Goal: Transaction & Acquisition: Purchase product/service

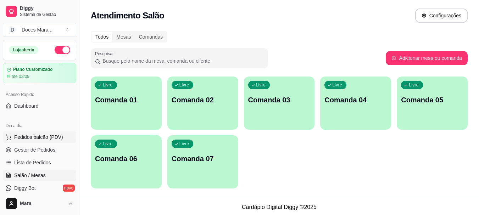
click at [41, 134] on span "Pedidos balcão (PDV)" at bounding box center [38, 137] width 49 height 7
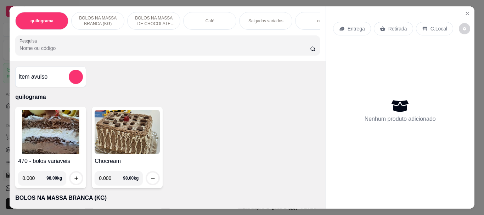
drag, startPoint x: 258, startPoint y: 17, endPoint x: 204, endPoint y: 18, distance: 54.3
click at [258, 18] on p "Salgados variados" at bounding box center [265, 21] width 35 height 6
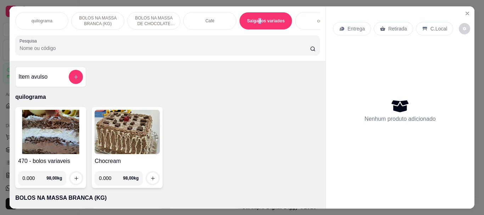
scroll to position [19, 0]
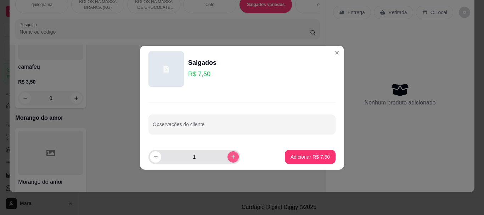
click at [231, 158] on icon "increase-product-quantity" at bounding box center [233, 157] width 4 height 4
type input "2"
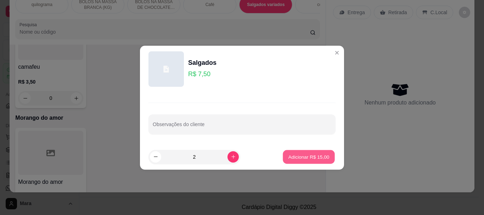
click at [292, 158] on p "Adicionar R$ 15,00" at bounding box center [309, 156] width 41 height 7
type input "2"
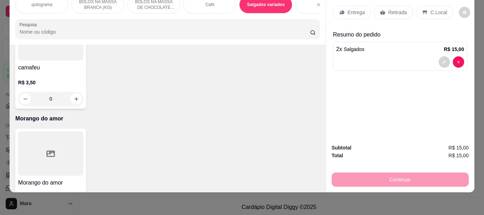
click at [119, 29] on input "Pesquisa" at bounding box center [164, 31] width 291 height 7
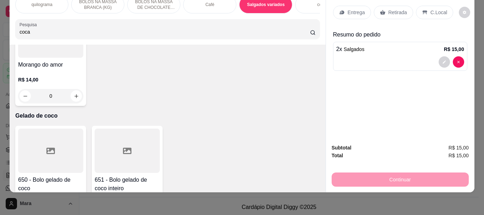
scroll to position [2842, 0]
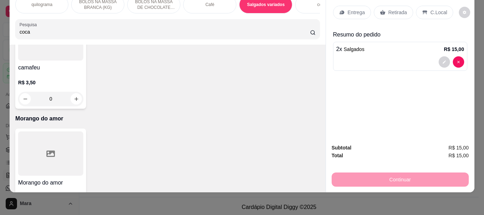
type input "coca"
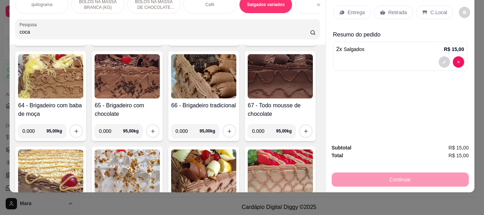
scroll to position [0, 0]
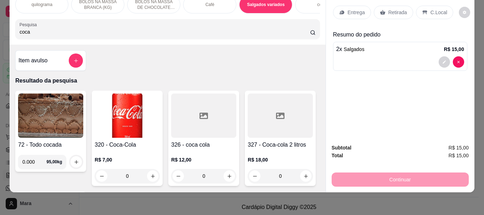
click at [138, 114] on img at bounding box center [127, 116] width 65 height 44
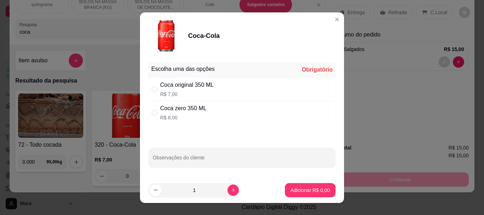
click at [198, 91] on p "R$ 7,00" at bounding box center [187, 94] width 54 height 7
radio input "true"
click at [300, 189] on p "Adicionar R$ 7,00" at bounding box center [310, 190] width 39 height 7
type input "1"
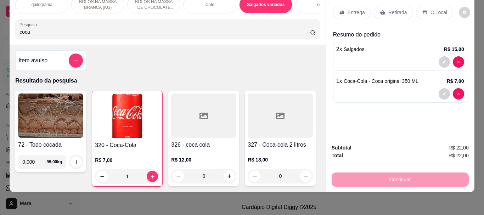
click at [392, 173] on div "Continuar" at bounding box center [400, 179] width 137 height 16
click at [400, 9] on p "Retirada" at bounding box center [397, 12] width 19 height 7
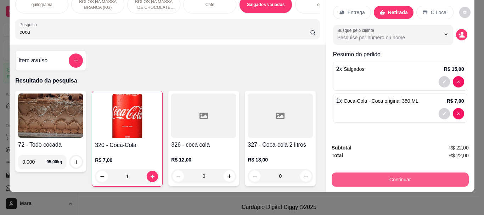
click at [387, 173] on button "Continuar" at bounding box center [400, 180] width 137 height 14
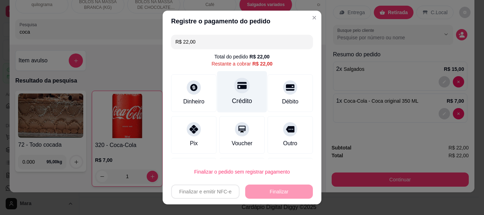
click at [237, 89] on icon at bounding box center [241, 85] width 9 height 7
type input "R$ 0,00"
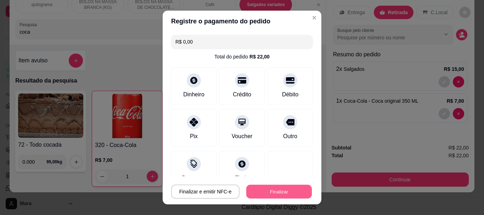
click at [284, 190] on button "Finalizar" at bounding box center [279, 192] width 66 height 14
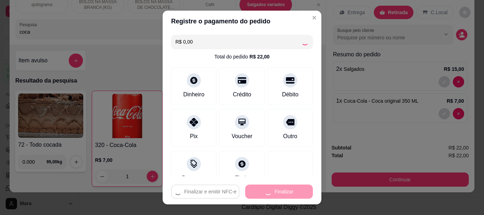
type input "0"
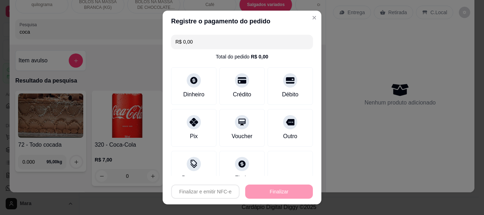
type input "-R$ 22,00"
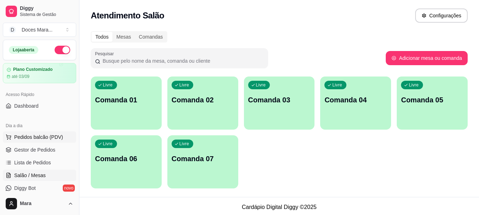
click at [21, 140] on span "Pedidos balcão (PDV)" at bounding box center [38, 137] width 49 height 7
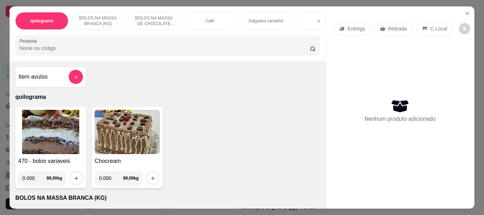
click at [203, 26] on div "Café" at bounding box center [209, 21] width 53 height 18
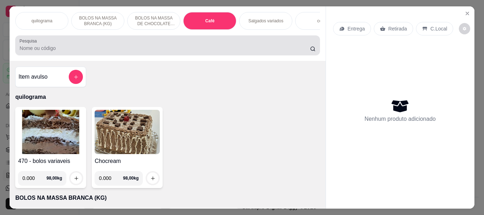
scroll to position [19, 0]
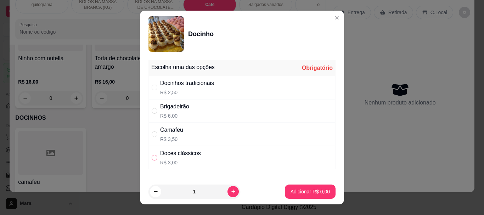
click at [152, 158] on input "" at bounding box center [155, 158] width 6 height 6
radio input "true"
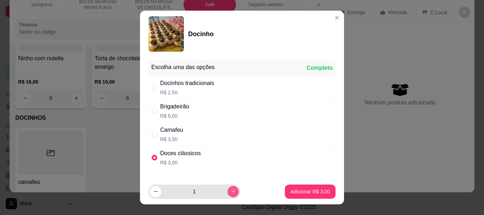
click at [231, 193] on icon "increase-product-quantity" at bounding box center [233, 191] width 5 height 5
type input "4"
click at [152, 89] on input "" at bounding box center [155, 88] width 6 height 6
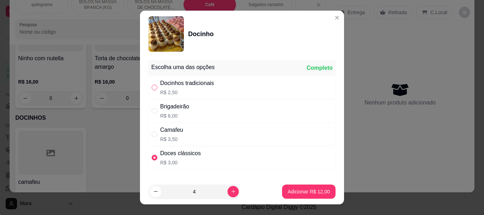
radio input "true"
radio input "false"
click at [157, 192] on button "decrease-product-quantity" at bounding box center [155, 191] width 11 height 11
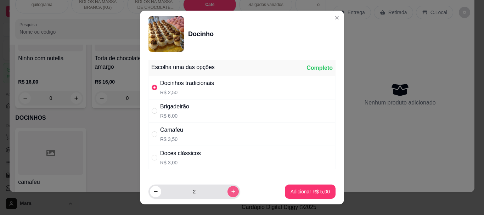
click at [231, 191] on icon "increase-product-quantity" at bounding box center [233, 191] width 5 height 5
type input "3"
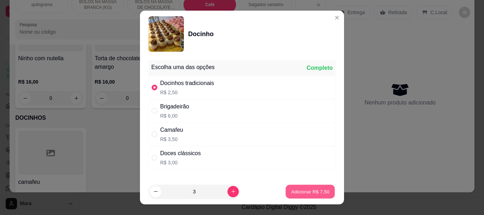
click at [302, 191] on p "Adicionar R$ 7,50" at bounding box center [310, 191] width 38 height 7
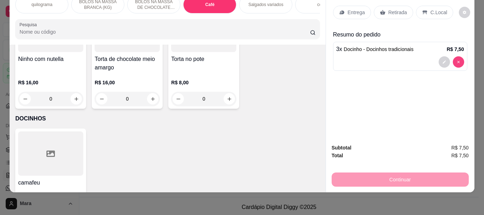
type input "0"
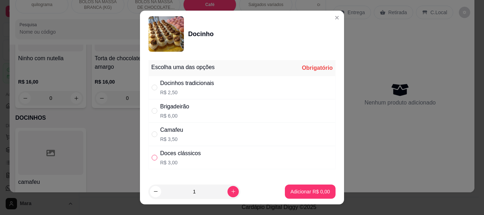
click at [152, 158] on input "" at bounding box center [155, 158] width 6 height 6
radio input "true"
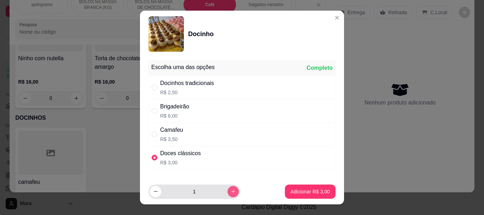
click at [228, 192] on button "increase-product-quantity" at bounding box center [233, 191] width 11 height 11
type input "4"
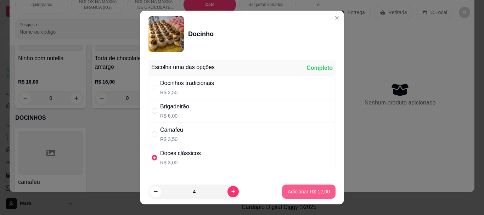
click at [290, 191] on p "Adicionar R$ 12,00" at bounding box center [309, 191] width 42 height 7
type input "4"
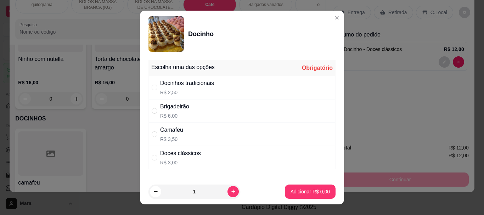
click at [153, 83] on div "Docinhos tradicionais R$ 2,50" at bounding box center [242, 87] width 187 height 23
radio input "true"
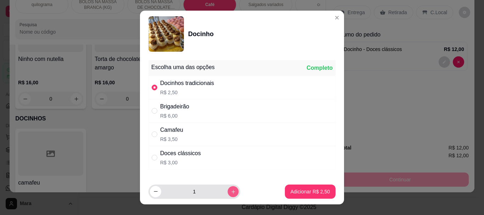
click at [231, 190] on icon "increase-product-quantity" at bounding box center [233, 191] width 5 height 5
type input "2"
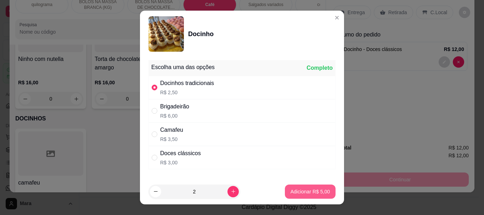
click at [292, 192] on p "Adicionar R$ 5,00" at bounding box center [310, 191] width 39 height 7
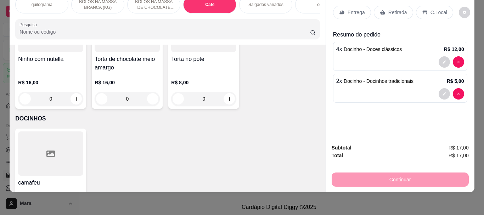
click at [397, 9] on p "Retirada" at bounding box center [397, 12] width 19 height 7
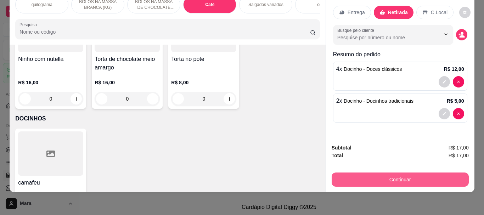
click at [395, 176] on button "Continuar" at bounding box center [400, 180] width 137 height 14
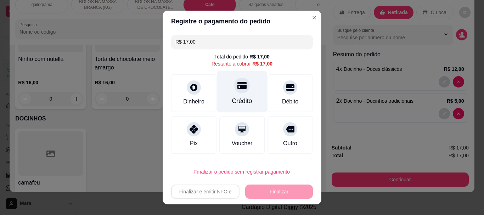
click at [232, 100] on div "Crédito" at bounding box center [242, 101] width 20 height 9
type input "R$ 0,00"
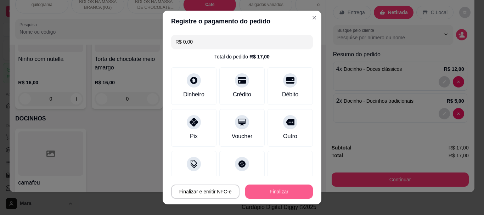
click at [263, 188] on button "Finalizar" at bounding box center [279, 192] width 68 height 14
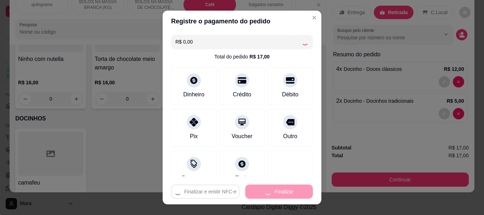
type input "0"
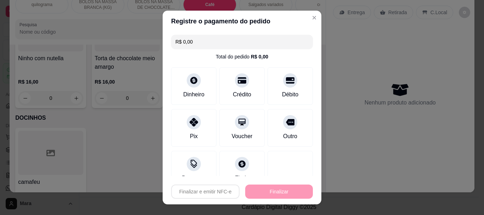
type input "-R$ 17,00"
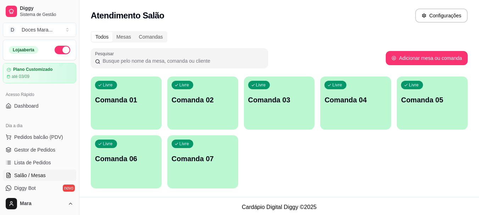
click at [292, 26] on div "Atendimento Salão Configurações" at bounding box center [278, 13] width 399 height 27
click at [41, 136] on span "Pedidos balcão (PDV)" at bounding box center [38, 137] width 49 height 7
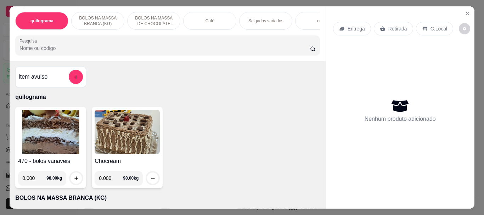
click at [208, 18] on p "Café" at bounding box center [210, 21] width 9 height 6
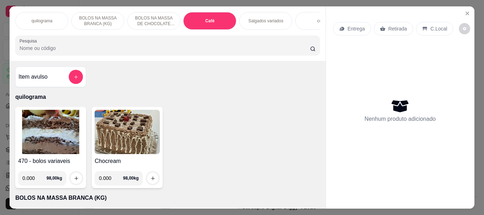
scroll to position [19, 0]
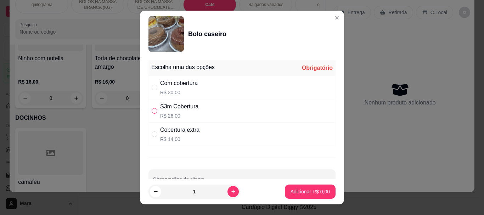
click at [153, 110] on input "" at bounding box center [155, 111] width 6 height 6
radio input "true"
click at [299, 191] on p "Adicionar R$ 26,00" at bounding box center [309, 191] width 42 height 7
type input "1"
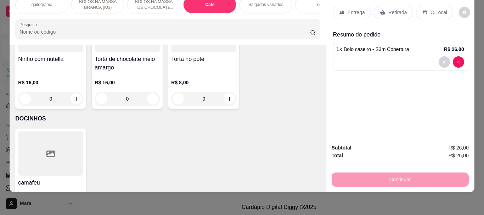
click at [396, 9] on p "Retirada" at bounding box center [397, 12] width 19 height 7
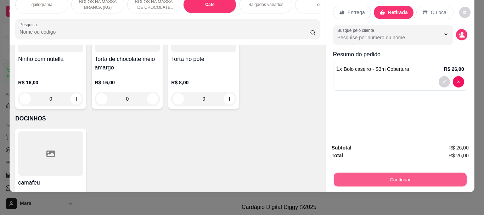
click at [395, 174] on button "Continuar" at bounding box center [400, 180] width 133 height 14
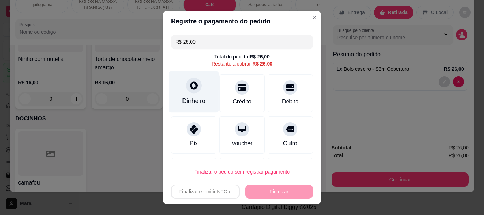
click at [202, 96] on div "Dinheiro" at bounding box center [194, 91] width 50 height 41
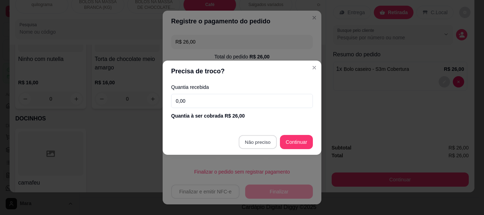
type input "R$ 0,00"
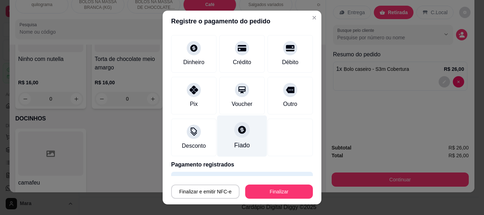
scroll to position [52, 0]
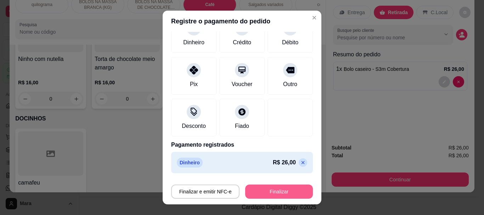
click at [264, 191] on button "Finalizar" at bounding box center [279, 192] width 68 height 14
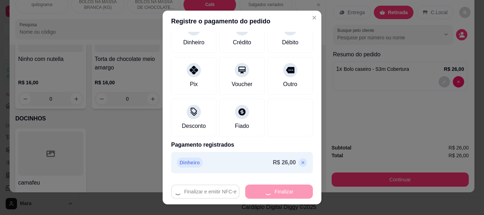
type input "0"
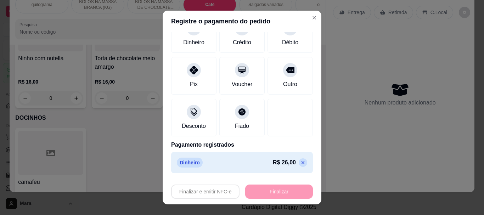
type input "-R$ 26,00"
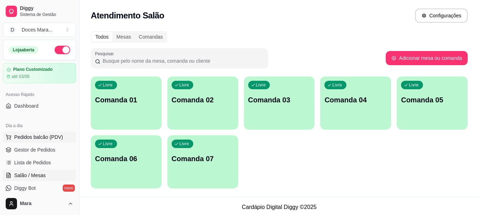
click at [38, 137] on span "Pedidos balcão (PDV)" at bounding box center [38, 137] width 49 height 7
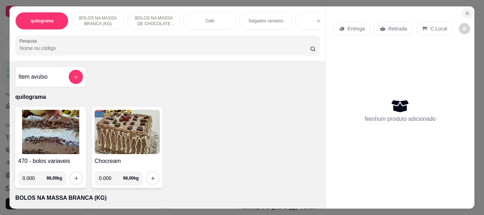
click at [465, 11] on icon "Close" at bounding box center [468, 14] width 6 height 6
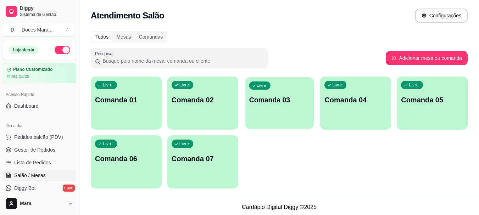
click at [279, 101] on p "Comanda 03" at bounding box center [279, 100] width 61 height 10
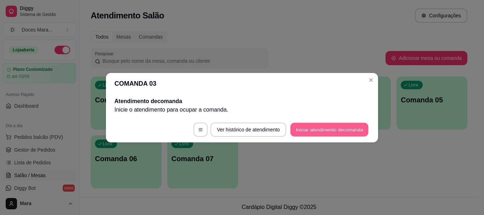
click at [338, 135] on button "Iniciar atendimento de comanda" at bounding box center [329, 130] width 78 height 14
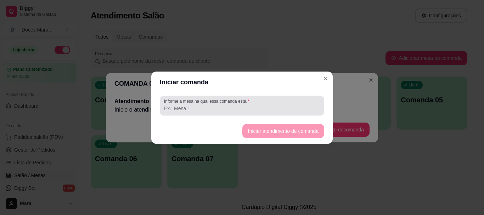
click at [200, 111] on input "Informe a mesa na qual essa comanda está." at bounding box center [242, 108] width 156 height 7
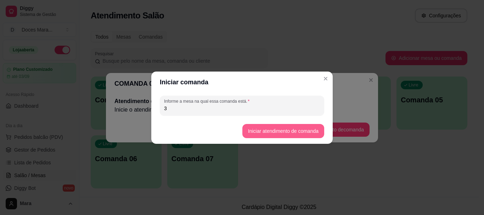
type input "3"
click at [278, 127] on button "Iniciar atendimento de comanda" at bounding box center [282, 131] width 79 height 14
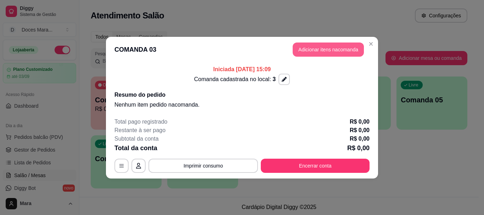
click at [331, 47] on button "Adicionar itens na comanda" at bounding box center [328, 50] width 71 height 14
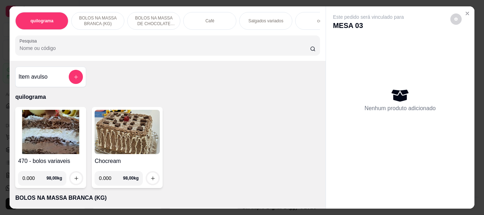
click at [52, 131] on img at bounding box center [50, 132] width 65 height 44
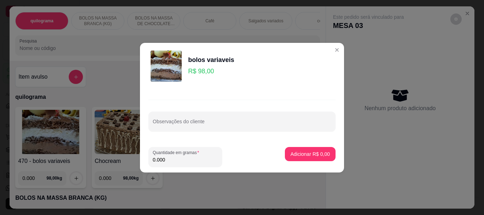
click at [172, 158] on input "0.000" at bounding box center [185, 159] width 65 height 7
type input "0.150"
click at [292, 152] on p "Adicionar R$ 14,70" at bounding box center [309, 154] width 42 height 7
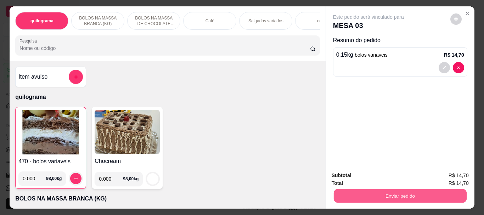
click at [390, 189] on button "Enviar pedido" at bounding box center [400, 196] width 133 height 14
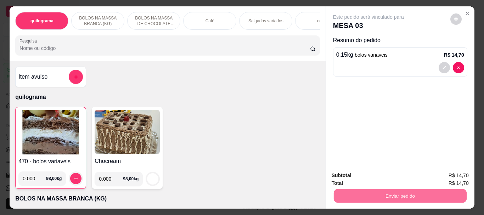
click at [405, 174] on button "Não registrar e enviar pedido" at bounding box center [377, 175] width 74 height 13
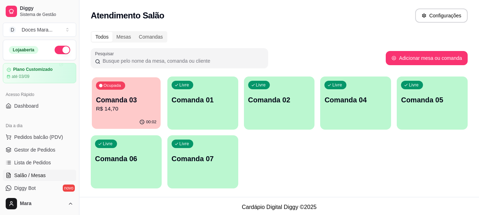
click at [144, 106] on p "R$ 14,70" at bounding box center [126, 109] width 61 height 8
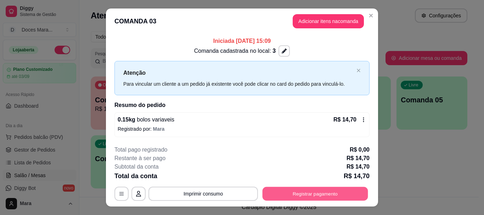
click at [313, 194] on button "Registrar pagamento" at bounding box center [316, 194] width 106 height 14
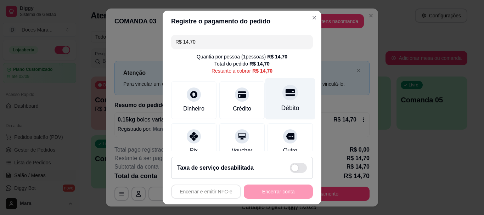
click at [281, 104] on div "Débito" at bounding box center [290, 108] width 18 height 9
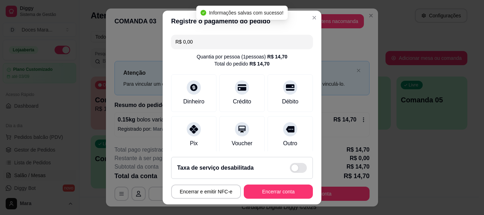
type input "R$ 0,00"
click at [274, 194] on button "Encerrar conta" at bounding box center [278, 192] width 69 height 14
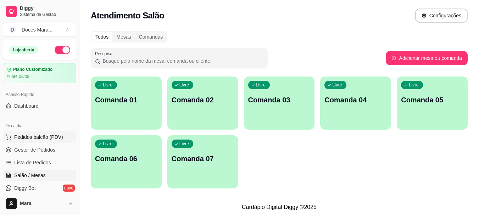
click at [39, 136] on span "Pedidos balcão (PDV)" at bounding box center [38, 137] width 49 height 7
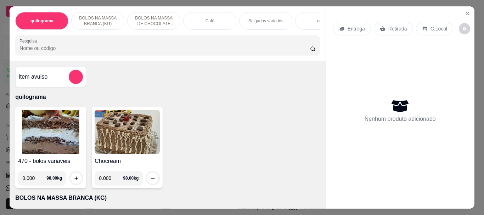
click at [208, 18] on p "Café" at bounding box center [210, 21] width 9 height 6
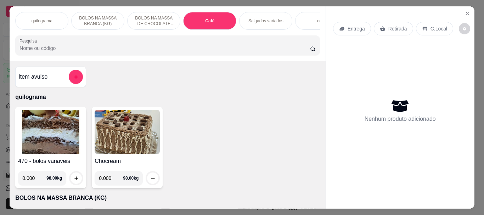
scroll to position [19, 0]
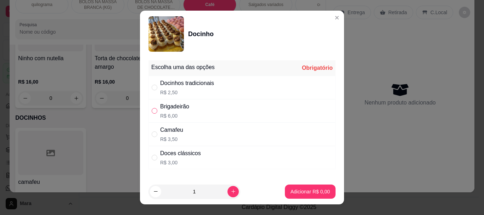
click at [153, 110] on input "" at bounding box center [155, 111] width 6 height 6
radio input "true"
click at [292, 189] on p "Adicionar R$ 6,00" at bounding box center [310, 191] width 39 height 7
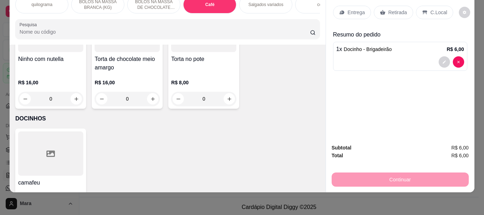
type input "1"
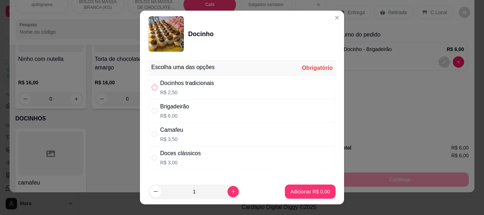
click at [152, 87] on input "" at bounding box center [155, 88] width 6 height 6
radio input "true"
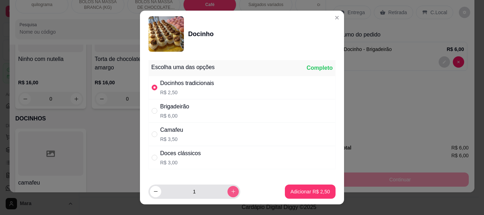
click at [228, 190] on button "increase-product-quantity" at bounding box center [233, 191] width 11 height 11
click at [228, 191] on button "increase-product-quantity" at bounding box center [233, 191] width 11 height 11
type input "5"
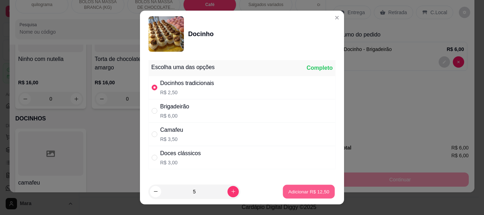
click at [300, 193] on p "Adicionar R$ 12,50" at bounding box center [309, 191] width 41 height 7
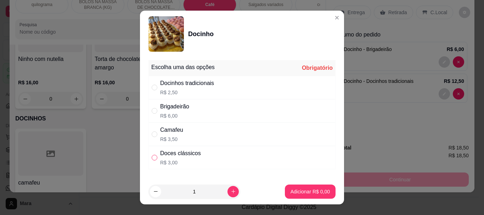
click at [152, 158] on input "" at bounding box center [155, 158] width 6 height 6
radio input "true"
click at [313, 188] on button "Adicionar R$ 3,00" at bounding box center [310, 192] width 49 height 14
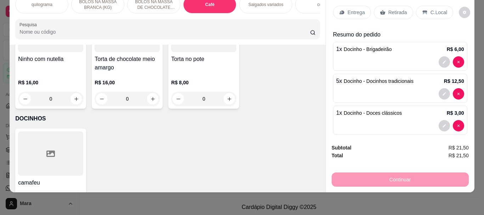
click at [396, 9] on p "Retirada" at bounding box center [397, 12] width 19 height 7
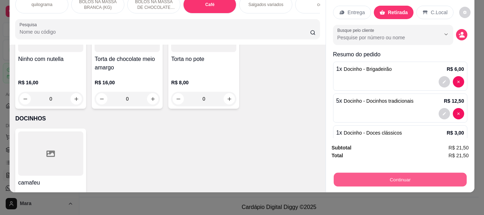
click at [397, 175] on button "Continuar" at bounding box center [400, 180] width 133 height 14
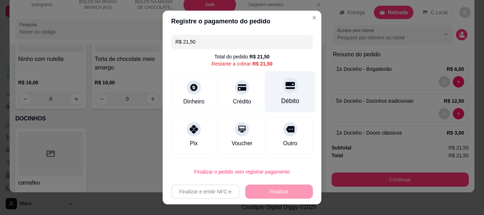
click at [281, 99] on div "Débito" at bounding box center [290, 101] width 18 height 9
type input "R$ 0,00"
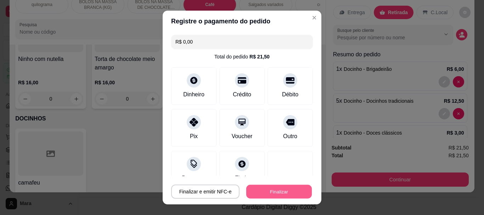
click at [247, 192] on button "Finalizar" at bounding box center [279, 192] width 66 height 14
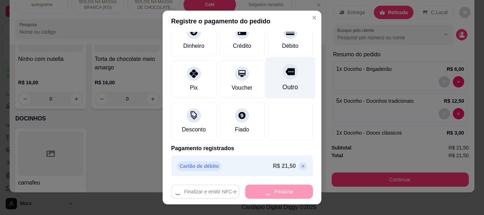
scroll to position [52, 0]
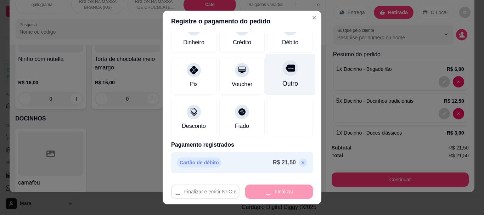
type input "0"
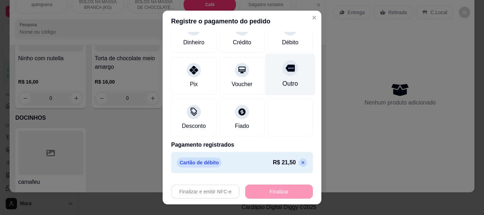
type input "-R$ 21,50"
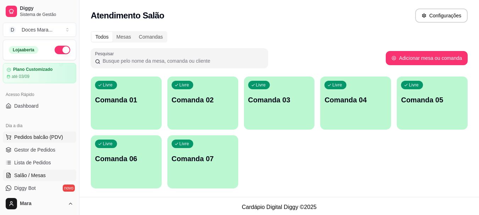
click at [37, 137] on span "Pedidos balcão (PDV)" at bounding box center [38, 137] width 49 height 7
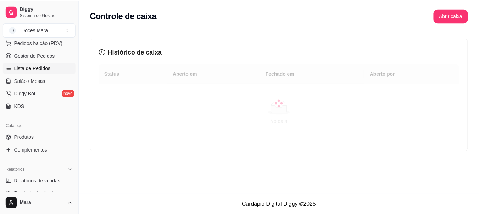
scroll to position [106, 0]
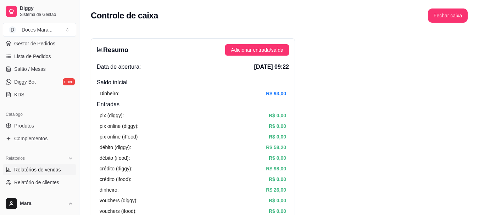
click at [34, 168] on span "Relatórios de vendas" at bounding box center [37, 169] width 47 height 7
select select "ALL"
select select "0"
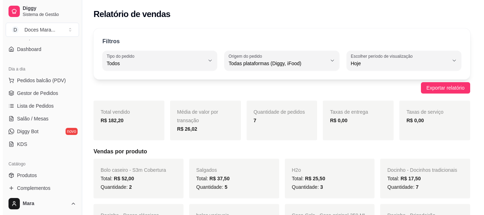
scroll to position [35, 0]
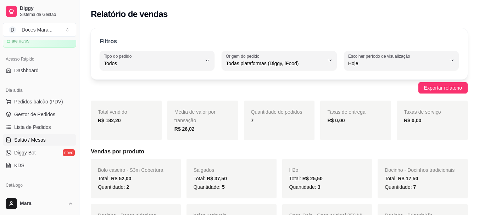
click at [26, 137] on span "Salão / Mesas" at bounding box center [30, 139] width 32 height 7
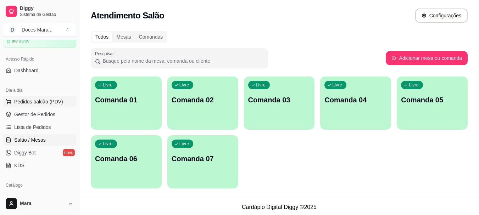
click at [43, 101] on span "Pedidos balcão (PDV)" at bounding box center [38, 101] width 49 height 7
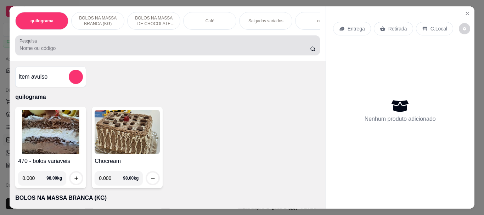
click at [33, 49] on input "Pesquisa" at bounding box center [164, 48] width 291 height 7
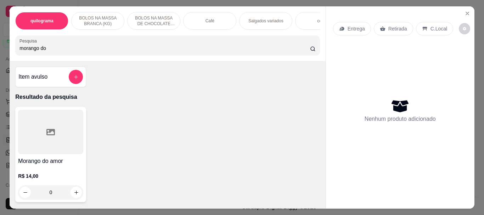
type input "morango do"
click at [33, 142] on div at bounding box center [50, 132] width 65 height 44
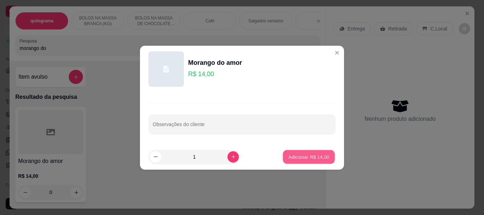
click at [291, 158] on p "Adicionar R$ 14,00" at bounding box center [309, 156] width 41 height 7
type input "1"
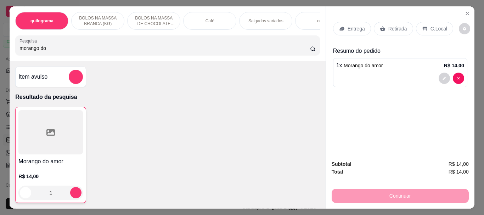
click at [222, 21] on div "Café" at bounding box center [209, 21] width 53 height 18
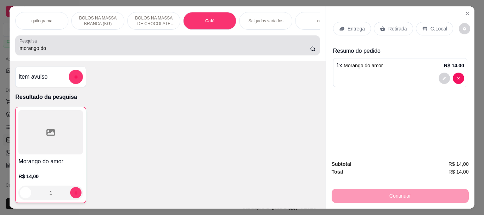
scroll to position [19, 0]
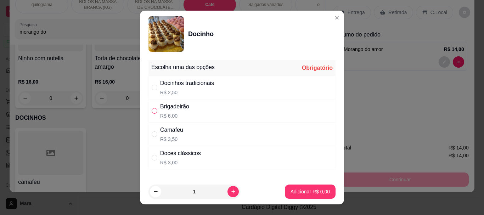
click at [152, 111] on input "" at bounding box center [155, 111] width 6 height 6
radio input "true"
click at [231, 190] on icon "increase-product-quantity" at bounding box center [233, 191] width 5 height 5
type input "2"
click at [288, 192] on p "Adicionar R$ 12,00" at bounding box center [309, 191] width 42 height 7
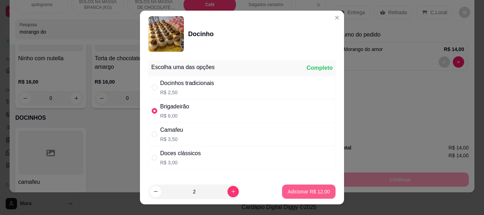
type input "2"
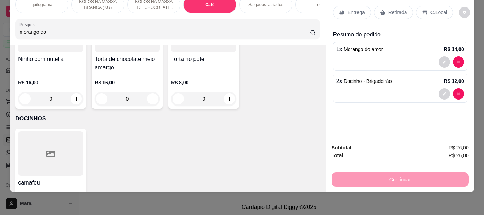
click at [395, 10] on p "Retirada" at bounding box center [397, 12] width 19 height 7
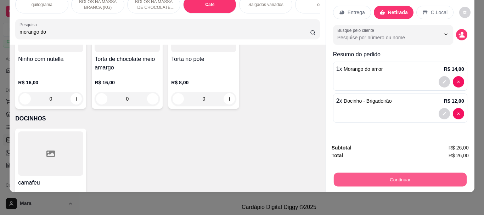
click at [394, 176] on button "Continuar" at bounding box center [400, 180] width 133 height 14
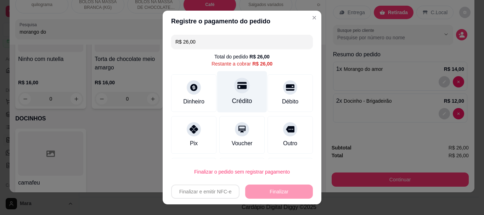
click at [234, 93] on div at bounding box center [242, 86] width 16 height 16
type input "R$ 0,00"
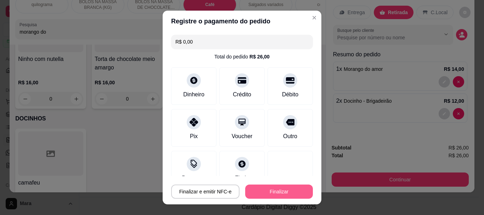
click at [247, 187] on button "Finalizar" at bounding box center [279, 192] width 68 height 14
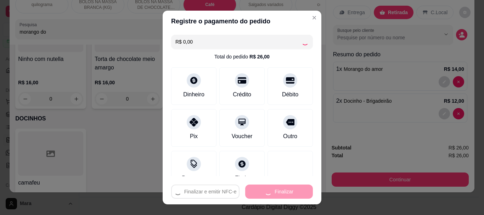
type input "0"
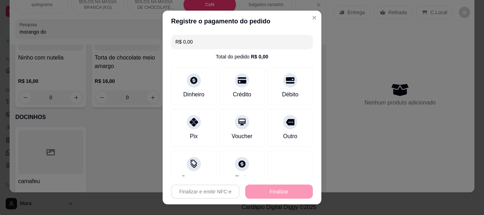
type input "-R$ 26,00"
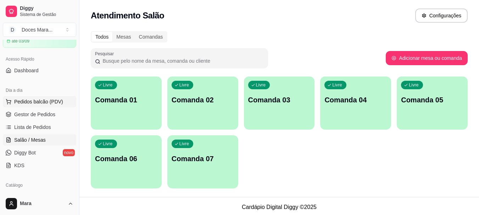
click at [40, 103] on span "Pedidos balcão (PDV)" at bounding box center [38, 101] width 49 height 7
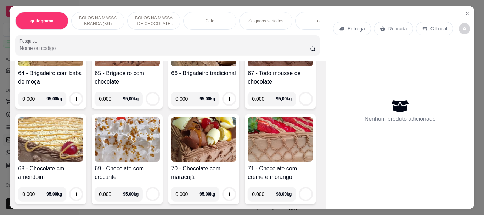
scroll to position [1276, 0]
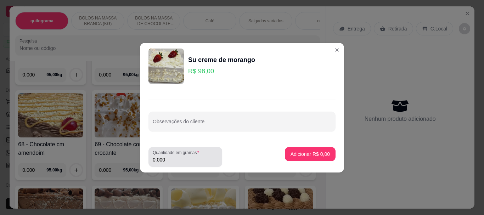
click at [180, 160] on input "0.000" at bounding box center [185, 159] width 65 height 7
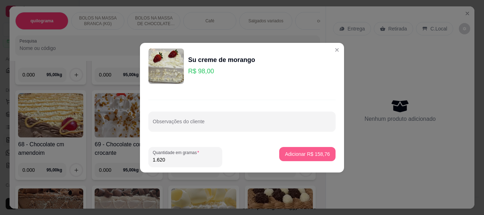
type input "1.620"
click at [300, 153] on p "Adicionar R$ 158,76" at bounding box center [308, 154] width 44 height 7
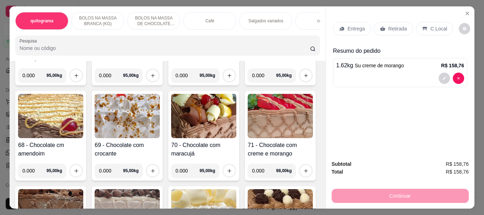
click at [388, 27] on p "Retirada" at bounding box center [397, 28] width 19 height 7
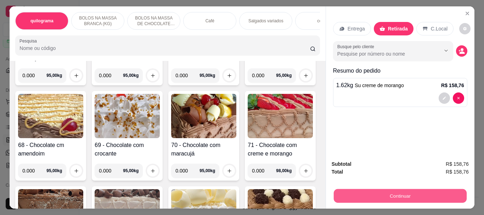
click at [394, 190] on button "Continuar" at bounding box center [400, 196] width 133 height 14
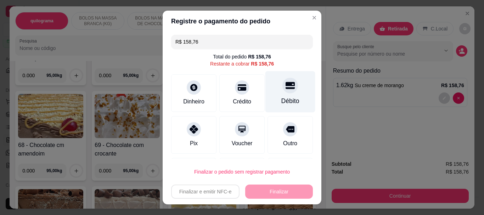
click at [281, 99] on div "Débito" at bounding box center [290, 101] width 18 height 9
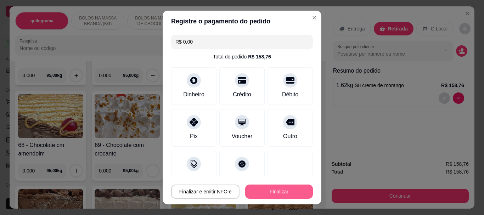
click at [279, 195] on button "Finalizar" at bounding box center [279, 192] width 68 height 14
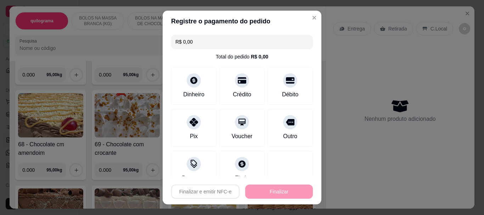
type input "-R$ 158,76"
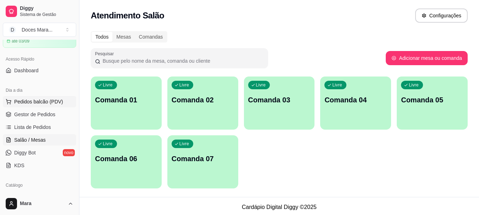
click at [37, 99] on span "Pedidos balcão (PDV)" at bounding box center [38, 101] width 49 height 7
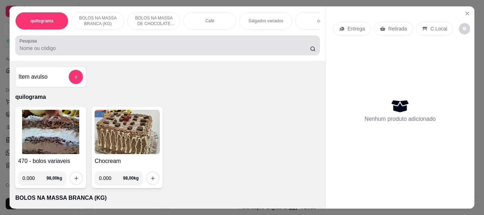
click at [89, 45] on div at bounding box center [167, 45] width 296 height 14
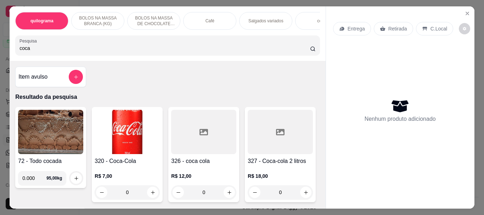
type input "coca"
click at [136, 130] on img at bounding box center [127, 132] width 65 height 44
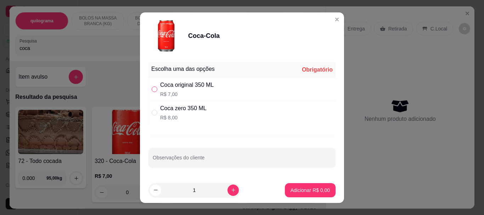
click at [152, 89] on input "" at bounding box center [155, 89] width 6 height 6
radio input "true"
click at [231, 190] on icon "increase-product-quantity" at bounding box center [233, 189] width 5 height 5
type input "3"
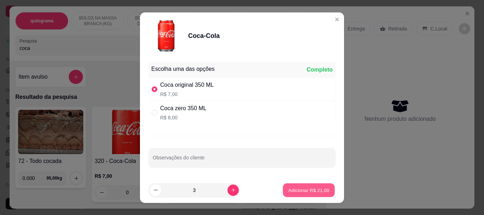
click at [289, 190] on p "Adicionar R$ 21,00" at bounding box center [309, 190] width 41 height 7
type input "3"
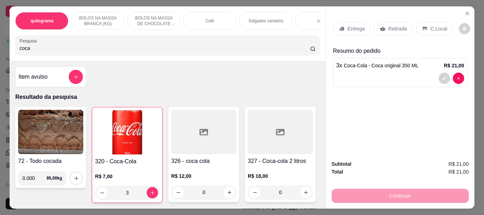
click at [33, 51] on input "coca" at bounding box center [164, 48] width 291 height 7
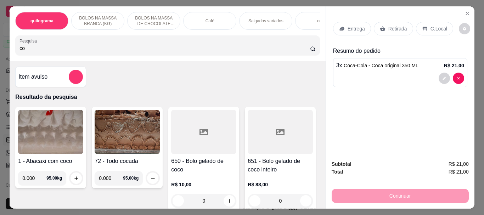
type input "c"
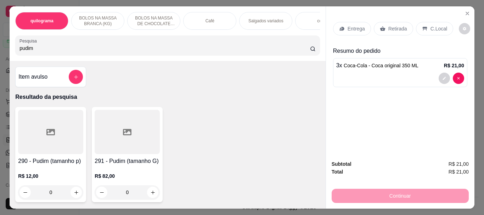
type input "pudim"
click at [49, 134] on icon at bounding box center [50, 132] width 9 height 9
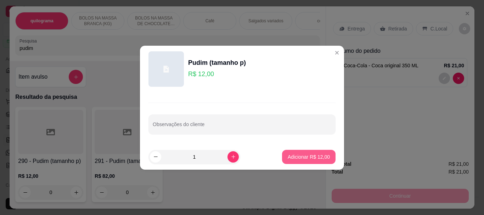
click at [295, 161] on button "Adicionar R$ 12,00" at bounding box center [309, 157] width 54 height 14
type input "1"
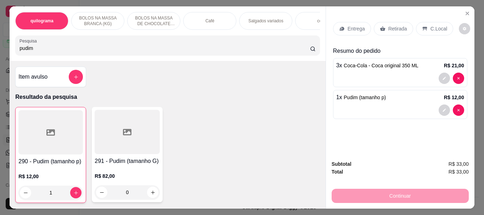
click at [52, 52] on input "pudim" at bounding box center [164, 48] width 291 height 7
type input "p"
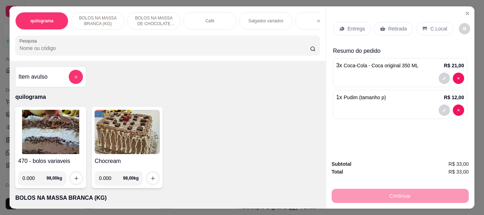
click at [214, 21] on div "Café" at bounding box center [209, 21] width 53 height 18
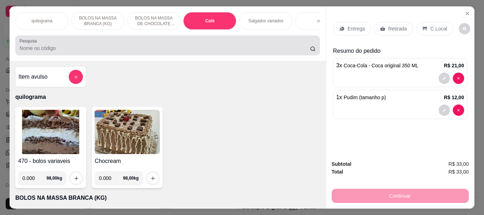
scroll to position [19, 0]
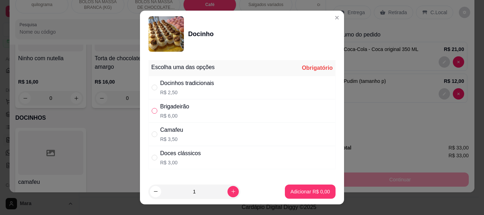
click at [153, 109] on input "" at bounding box center [155, 111] width 6 height 6
radio input "true"
click at [302, 191] on p "Adicionar R$ 6,00" at bounding box center [310, 191] width 39 height 7
type input "1"
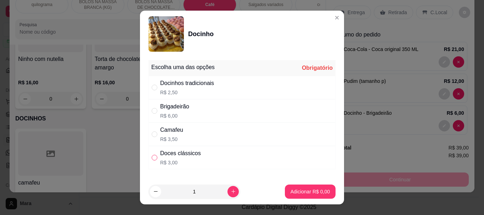
click at [153, 158] on input "" at bounding box center [155, 158] width 6 height 6
radio input "true"
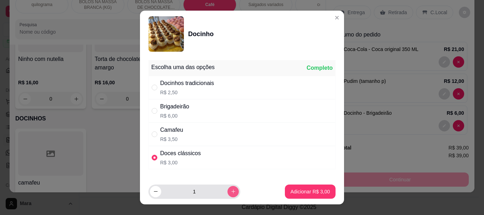
click at [228, 189] on button "increase-product-quantity" at bounding box center [233, 191] width 11 height 11
type input "2"
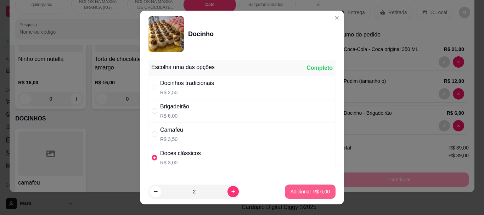
click at [309, 189] on p "Adicionar R$ 6,00" at bounding box center [310, 191] width 39 height 7
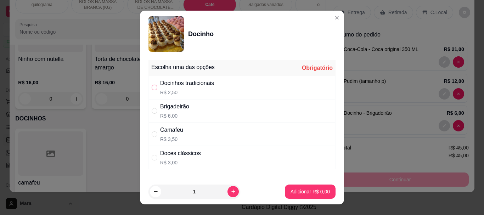
click at [152, 86] on input "" at bounding box center [155, 88] width 6 height 6
radio input "true"
click at [296, 191] on p "Adicionar R$ 2,50" at bounding box center [310, 191] width 38 height 7
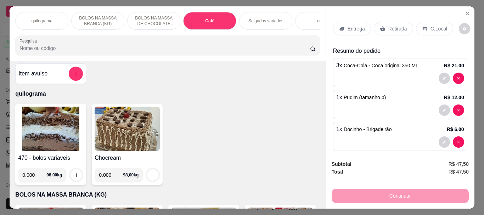
scroll to position [0, 0]
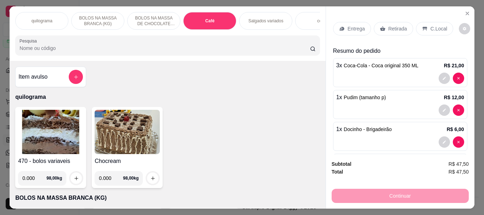
click at [202, 21] on div "Café" at bounding box center [209, 21] width 53 height 18
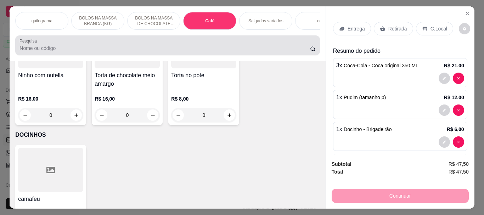
scroll to position [19, 0]
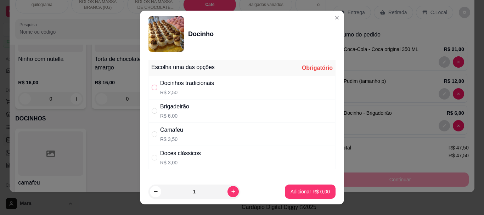
click at [152, 89] on input "" at bounding box center [155, 88] width 6 height 6
radio input "true"
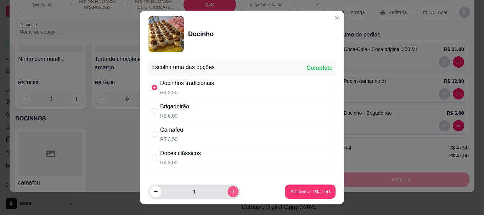
click at [231, 190] on icon "increase-product-quantity" at bounding box center [233, 192] width 4 height 4
type input "2"
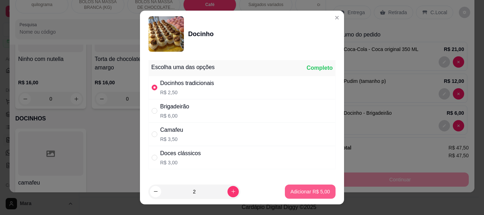
click at [297, 192] on p "Adicionar R$ 5,00" at bounding box center [310, 191] width 39 height 7
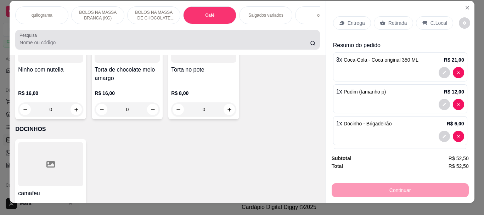
scroll to position [0, 0]
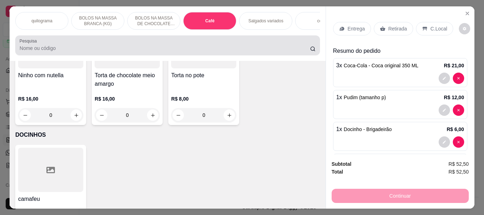
click at [112, 45] on div at bounding box center [167, 45] width 296 height 14
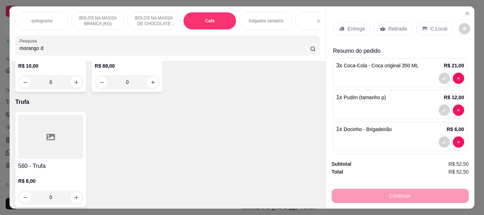
scroll to position [2626, 0]
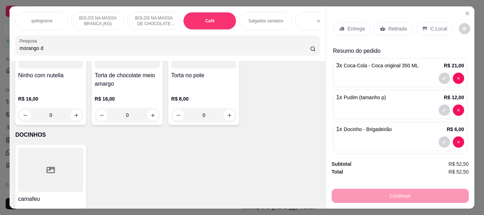
type input "morango d"
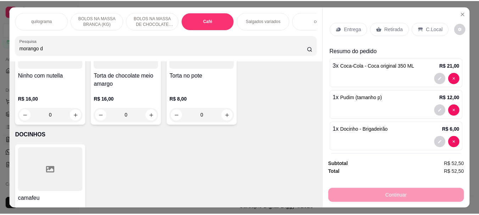
scroll to position [0, 0]
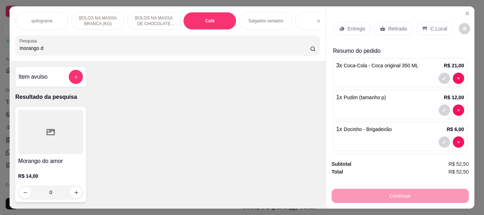
click at [37, 142] on div at bounding box center [50, 132] width 65 height 44
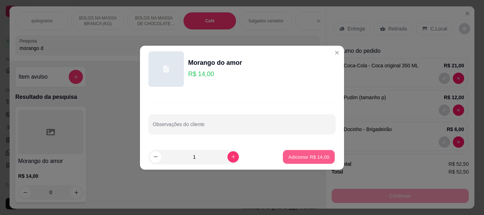
click at [283, 158] on button "Adicionar R$ 14,00" at bounding box center [309, 157] width 52 height 14
type input "1"
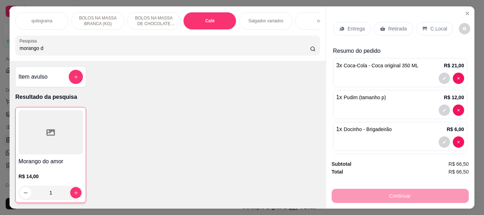
click at [391, 26] on p "Retirada" at bounding box center [397, 28] width 19 height 7
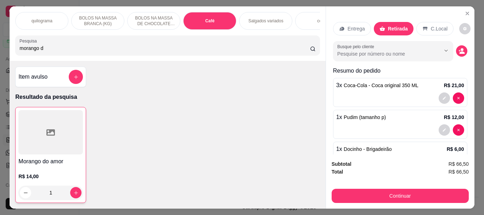
click at [436, 25] on p "C.Local" at bounding box center [439, 28] width 17 height 7
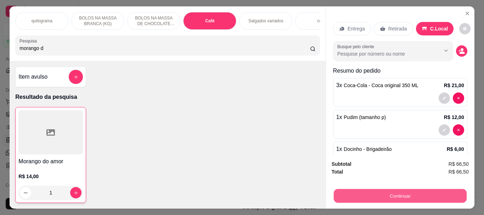
click at [393, 194] on button "Continuar" at bounding box center [400, 196] width 133 height 14
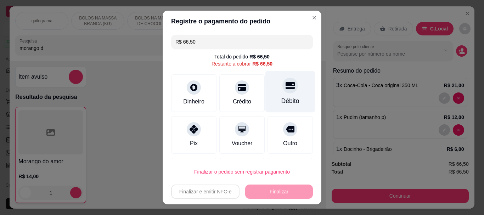
click at [285, 97] on div "Débito" at bounding box center [290, 101] width 18 height 9
type input "R$ 0,00"
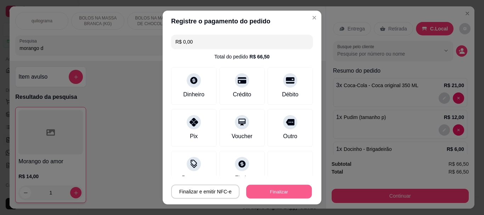
click at [277, 188] on button "Finalizar" at bounding box center [279, 192] width 66 height 14
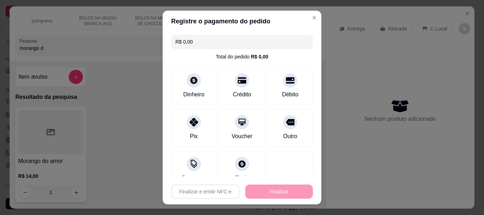
type input "0"
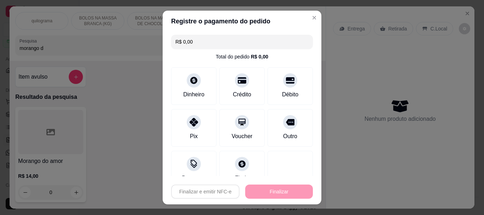
type input "-R$ 66,50"
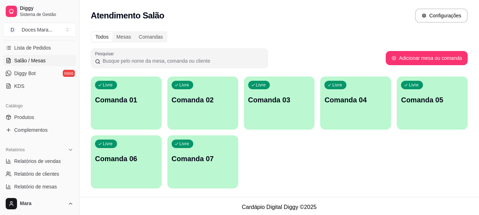
scroll to position [142, 0]
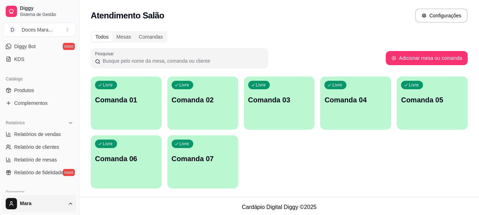
click at [24, 203] on html "Diggy Sistema de Gestão D Doces Mara ... Loja aberta Plano Customizado até 03/0…" at bounding box center [239, 107] width 479 height 215
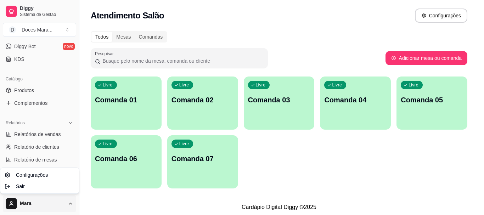
click at [24, 203] on html "Diggy Sistema de Gestão D Doces Mara ... Loja aberta Plano Customizado até 03/0…" at bounding box center [242, 107] width 484 height 215
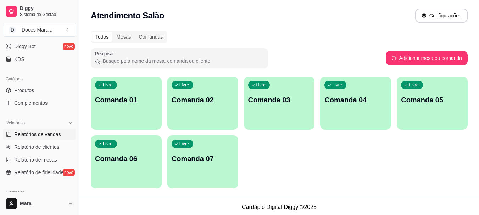
click at [46, 132] on span "Relatórios de vendas" at bounding box center [37, 134] width 47 height 7
select select "ALL"
select select "0"
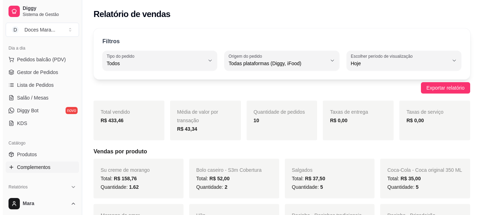
scroll to position [35, 0]
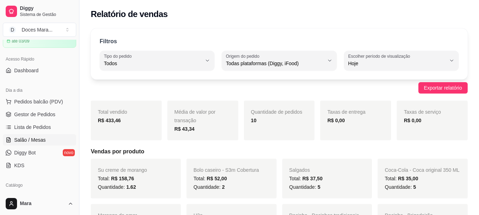
click at [38, 141] on span "Salão / Mesas" at bounding box center [30, 139] width 32 height 7
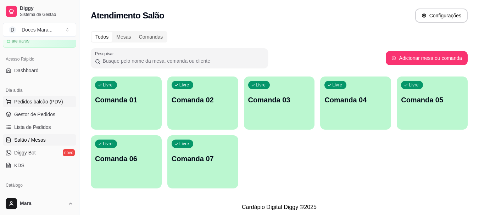
click at [39, 101] on span "Pedidos balcão (PDV)" at bounding box center [38, 101] width 49 height 7
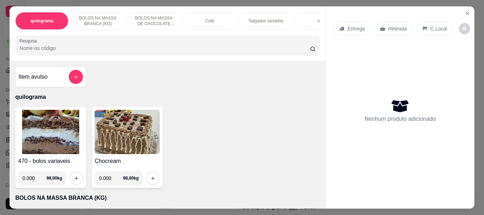
click at [199, 15] on div "Café" at bounding box center [209, 21] width 53 height 18
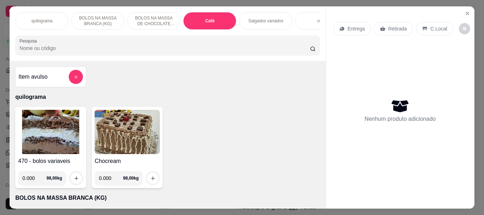
scroll to position [19, 0]
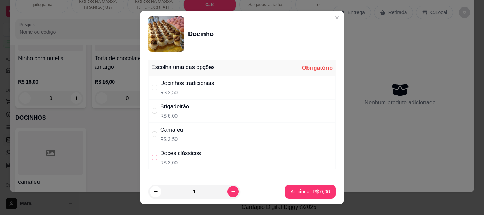
click at [153, 157] on input "" at bounding box center [155, 158] width 6 height 6
radio input "true"
click at [291, 193] on p "Adicionar R$ 3,00" at bounding box center [310, 191] width 39 height 7
type input "1"
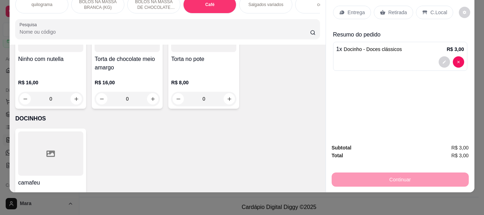
click at [392, 9] on p "Retirada" at bounding box center [397, 12] width 19 height 7
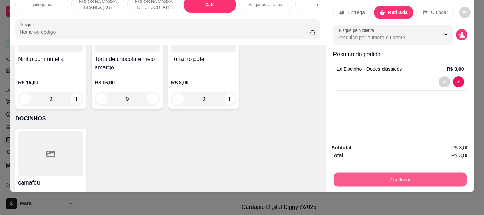
click at [391, 173] on button "Continuar" at bounding box center [400, 180] width 133 height 14
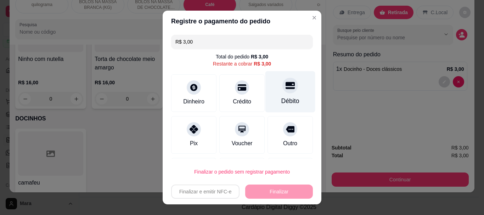
click at [273, 94] on div "Débito" at bounding box center [290, 91] width 50 height 41
type input "R$ 0,00"
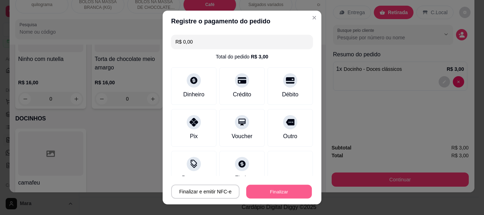
click at [266, 190] on button "Finalizar" at bounding box center [279, 192] width 66 height 14
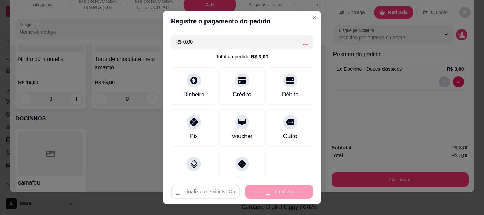
type input "0"
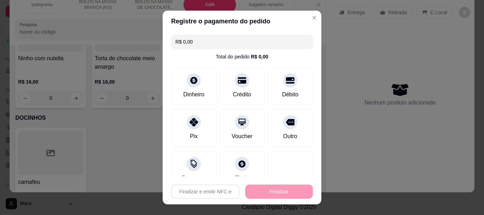
type input "-R$ 3,00"
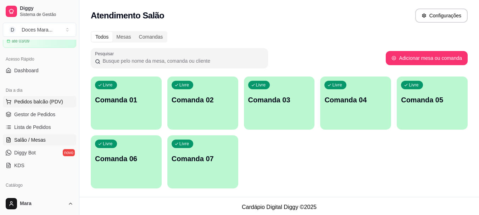
click at [41, 103] on span "Pedidos balcão (PDV)" at bounding box center [38, 101] width 49 height 7
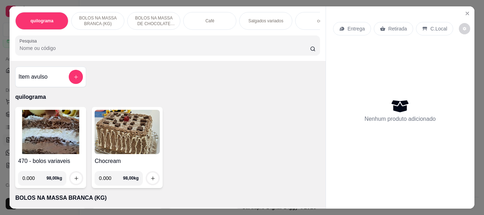
click at [43, 128] on img at bounding box center [50, 132] width 65 height 44
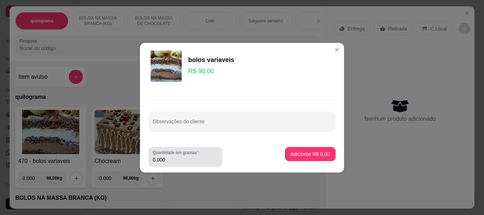
click at [180, 164] on div "Quantidade em gramas 0.000" at bounding box center [186, 157] width 74 height 20
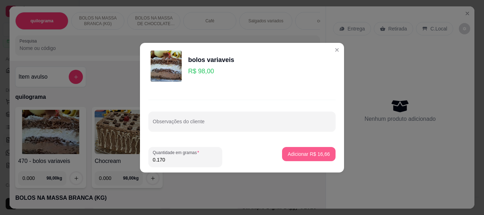
type input "0.170"
click at [299, 154] on p "Adicionar R$ 16,66" at bounding box center [309, 154] width 42 height 7
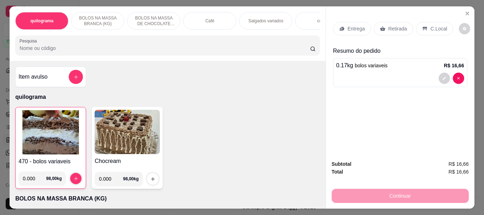
click at [399, 25] on p "Retirada" at bounding box center [397, 28] width 19 height 7
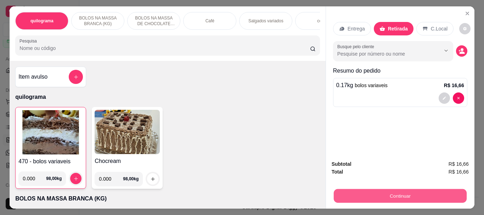
click at [425, 195] on button "Continuar" at bounding box center [400, 196] width 133 height 14
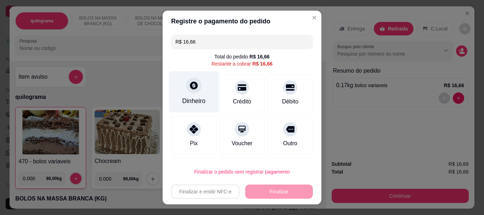
click at [189, 97] on div "Dinheiro" at bounding box center [193, 101] width 23 height 9
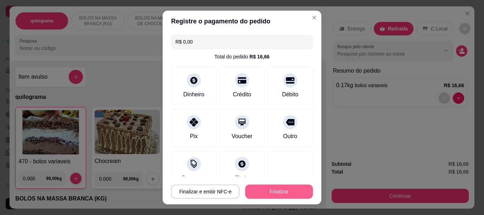
click at [275, 191] on button "Finalizar" at bounding box center [279, 192] width 68 height 14
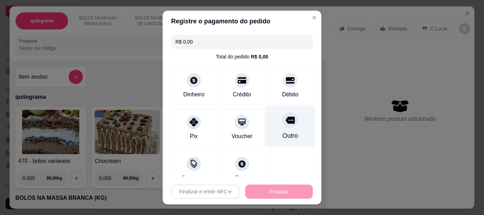
type input "-R$ 16,66"
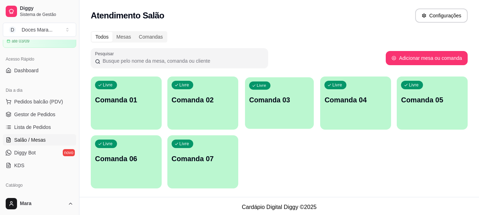
click at [300, 114] on div "Livre Comanda 03" at bounding box center [279, 98] width 69 height 43
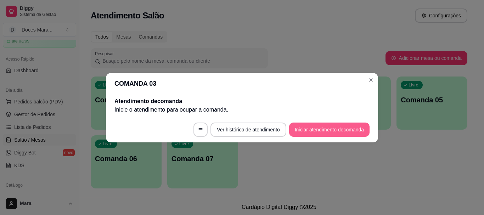
click at [301, 127] on button "Iniciar atendimento de comanda" at bounding box center [329, 130] width 80 height 14
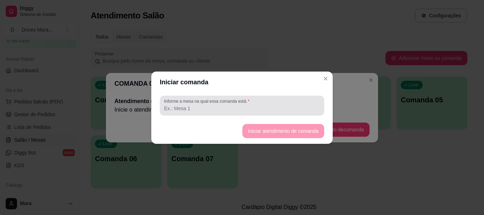
click at [258, 105] on input "Informe a mesa na qual essa comanda está." at bounding box center [242, 108] width 156 height 7
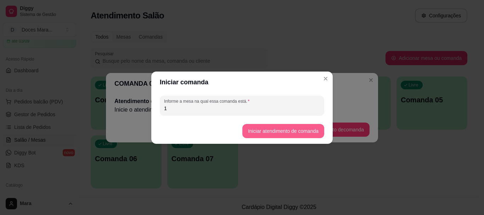
type input "1"
click at [278, 131] on button "Iniciar atendimento de comanda" at bounding box center [283, 131] width 82 height 14
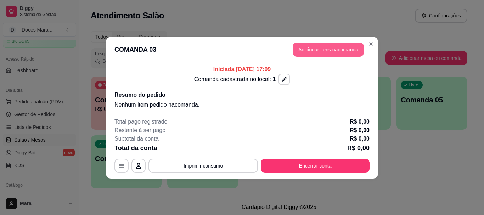
click at [312, 47] on button "Adicionar itens na comanda" at bounding box center [328, 50] width 71 height 14
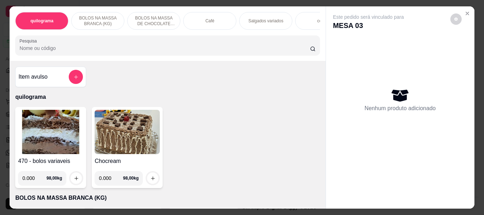
click at [213, 18] on div "Café" at bounding box center [209, 21] width 53 height 18
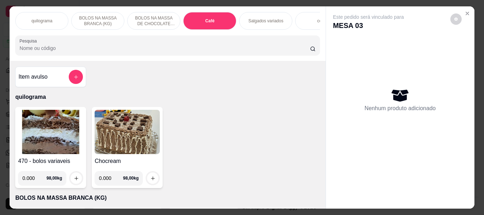
scroll to position [19, 0]
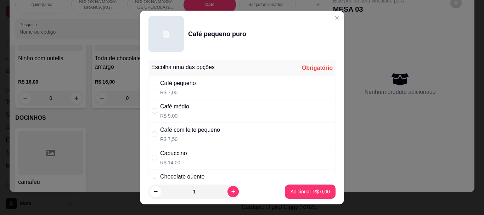
click at [160, 85] on div "Café pequeno" at bounding box center [178, 83] width 36 height 9
radio input "true"
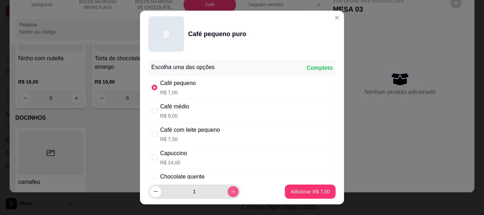
click at [231, 189] on icon "increase-product-quantity" at bounding box center [233, 191] width 5 height 5
type input "2"
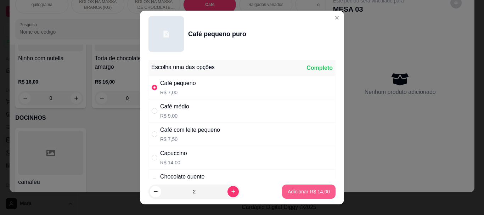
click at [297, 189] on p "Adicionar R$ 14,00" at bounding box center [309, 191] width 42 height 7
type input "2"
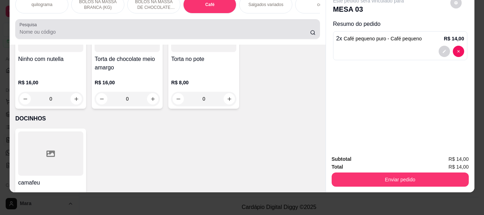
click at [148, 30] on input "Pesquisa" at bounding box center [164, 31] width 291 height 7
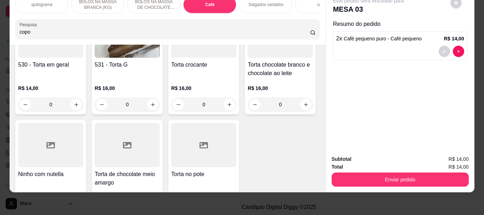
scroll to position [2626, 0]
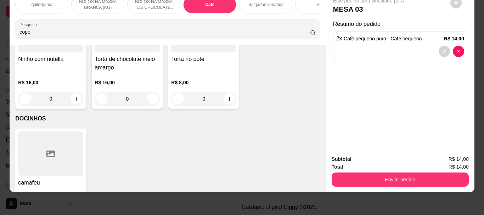
type input "copo"
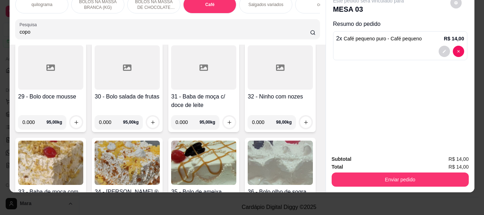
scroll to position [0, 0]
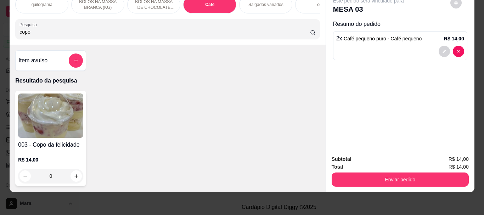
click at [58, 123] on img at bounding box center [50, 116] width 65 height 44
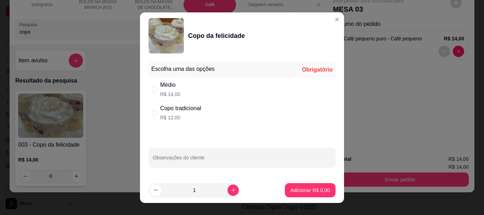
click at [164, 87] on div "Médio" at bounding box center [170, 85] width 20 height 9
radio input "true"
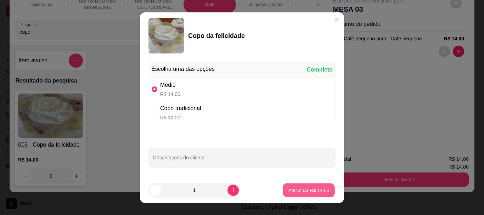
click at [289, 185] on button "Adicionar R$ 14,00" at bounding box center [309, 190] width 52 height 14
type input "1"
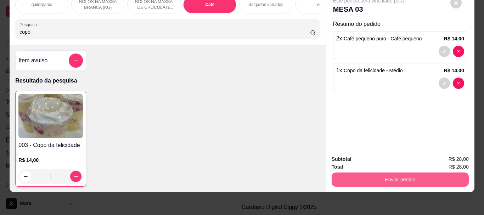
click at [373, 177] on button "Enviar pedido" at bounding box center [400, 180] width 137 height 14
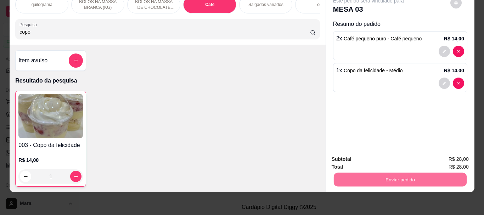
click at [397, 156] on button "Não registrar e enviar pedido" at bounding box center [377, 156] width 74 height 13
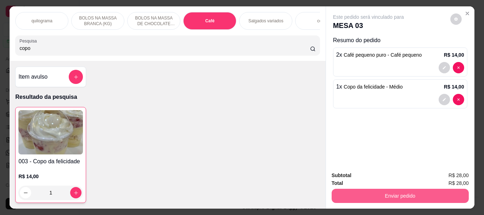
click at [399, 191] on button "Enviar pedido" at bounding box center [400, 196] width 137 height 14
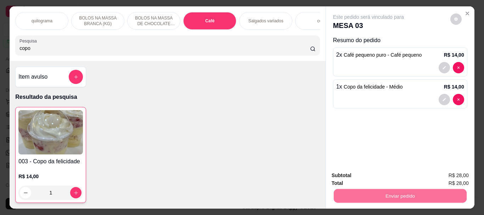
click at [396, 176] on button "Não registrar e enviar pedido" at bounding box center [377, 175] width 74 height 13
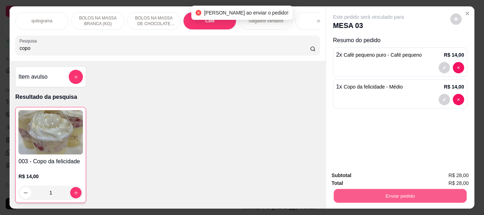
click at [371, 189] on button "Enviar pedido" at bounding box center [400, 196] width 133 height 14
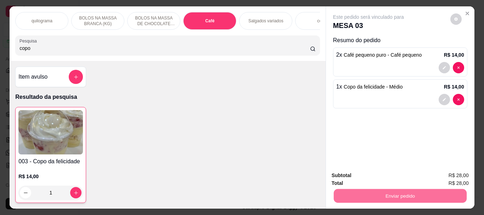
click at [379, 173] on button "Não registrar e enviar pedido" at bounding box center [377, 175] width 74 height 13
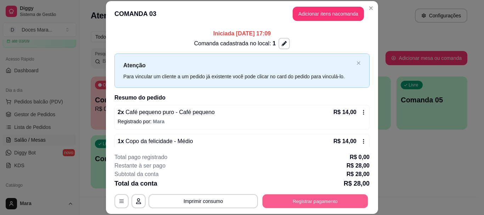
click at [314, 201] on button "Registrar pagamento" at bounding box center [316, 202] width 106 height 14
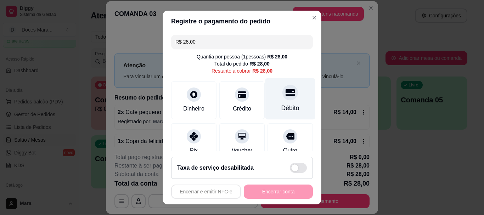
click at [282, 97] on div at bounding box center [290, 93] width 16 height 16
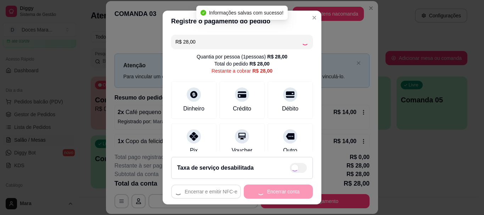
type input "R$ 0,00"
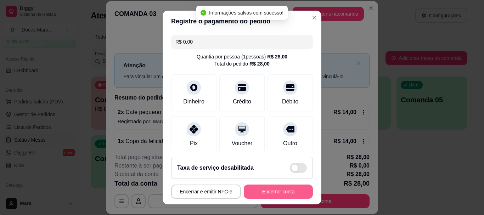
click at [290, 189] on button "Encerrar conta" at bounding box center [278, 192] width 69 height 14
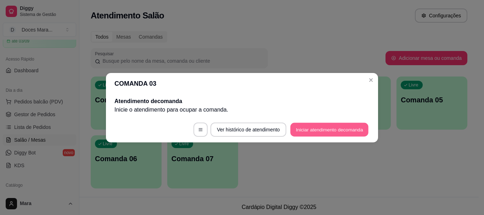
click at [328, 128] on button "Iniciar atendimento de comanda" at bounding box center [329, 130] width 78 height 14
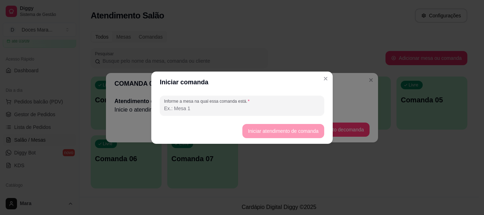
click at [269, 109] on input "Informe a mesa na qual essa comanda está." at bounding box center [242, 108] width 156 height 7
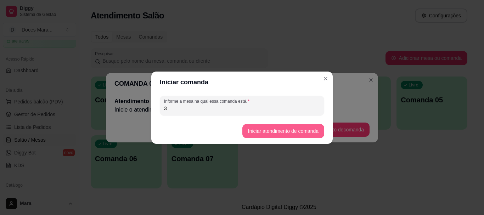
type input "3"
click at [269, 131] on button "Iniciar atendimento de comanda" at bounding box center [282, 131] width 79 height 14
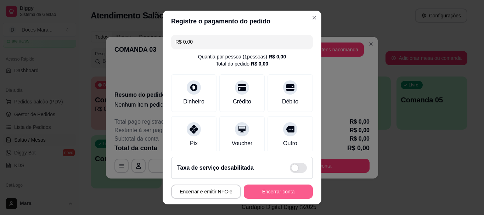
click at [263, 191] on button "Encerrar conta" at bounding box center [278, 192] width 69 height 14
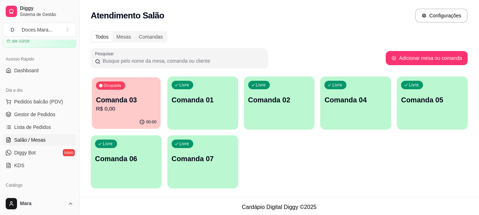
click at [121, 106] on p "R$ 0,00" at bounding box center [126, 109] width 61 height 8
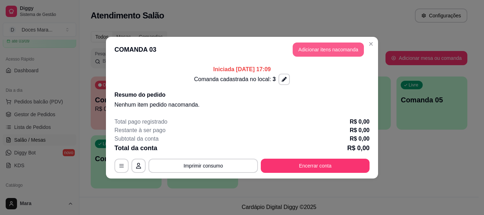
click at [312, 43] on button "Adicionar itens na comanda" at bounding box center [328, 50] width 71 height 14
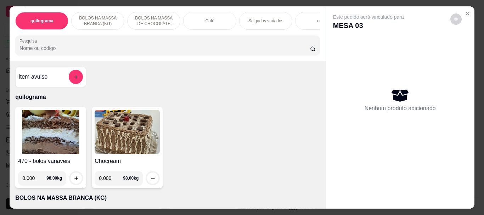
click at [213, 19] on div "Café" at bounding box center [209, 21] width 53 height 18
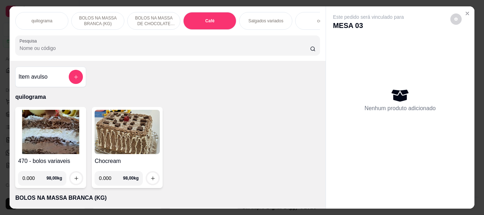
scroll to position [19, 0]
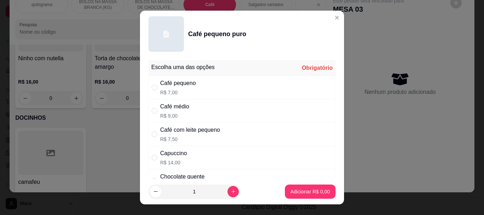
click at [169, 84] on div "Café pequeno" at bounding box center [178, 83] width 36 height 9
radio input "true"
click at [292, 187] on button "Adicionar R$ 7,00" at bounding box center [310, 192] width 49 height 14
type input "1"
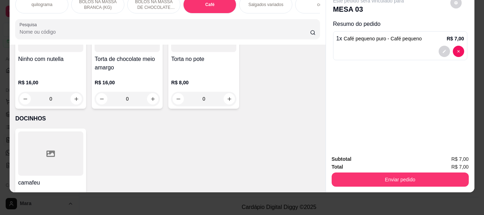
click at [184, 30] on input "Pesquisa" at bounding box center [164, 31] width 291 height 7
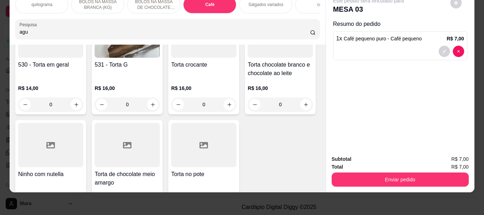
scroll to position [2626, 0]
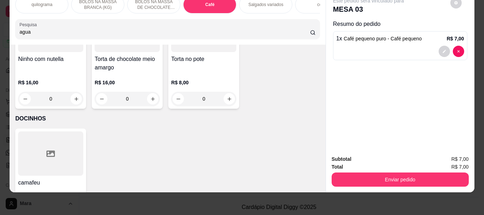
type input "agua"
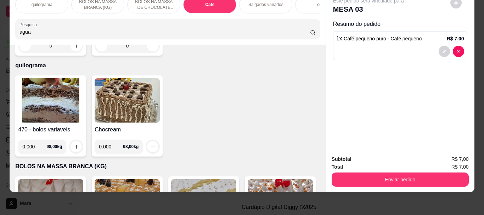
scroll to position [0, 0]
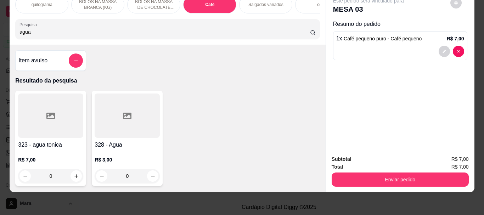
click at [122, 130] on div at bounding box center [127, 116] width 65 height 44
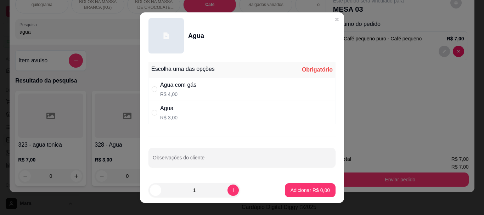
click at [166, 112] on div "Agua" at bounding box center [168, 108] width 17 height 9
radio input "true"
click at [301, 188] on p "Adicionar R$ 3,00" at bounding box center [310, 190] width 38 height 7
type input "1"
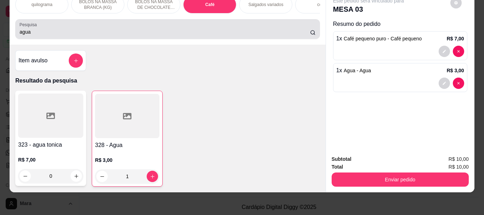
click at [154, 31] on input "agua" at bounding box center [164, 31] width 291 height 7
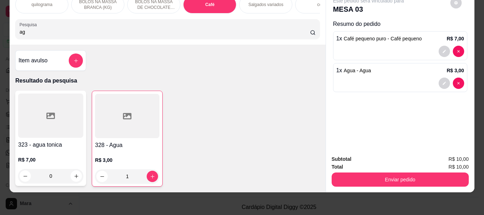
type input "a"
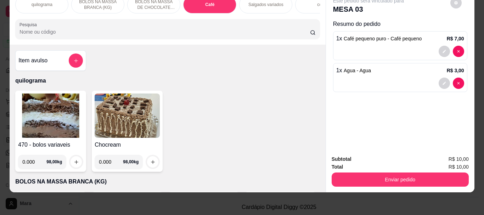
click at [44, 122] on img at bounding box center [50, 116] width 65 height 44
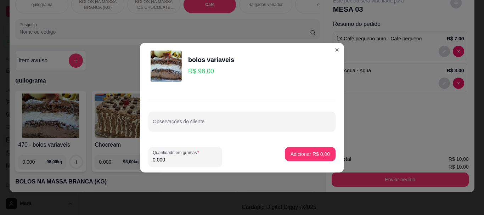
click at [185, 162] on input "0.000" at bounding box center [185, 159] width 65 height 7
type input "0.130"
click at [299, 152] on p "Adicionar R$ 12,74" at bounding box center [309, 154] width 41 height 7
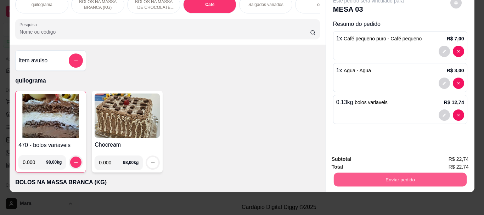
click at [409, 175] on button "Enviar pedido" at bounding box center [400, 180] width 133 height 14
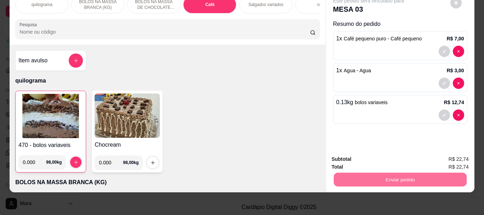
click at [434, 155] on button "Sim, quero registrar" at bounding box center [444, 156] width 53 height 13
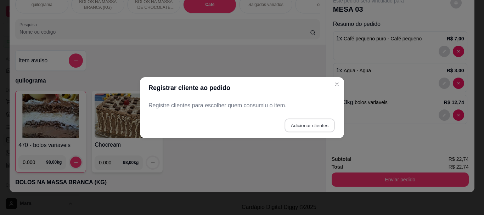
click at [302, 127] on button "Adicionar clientes" at bounding box center [310, 125] width 50 height 14
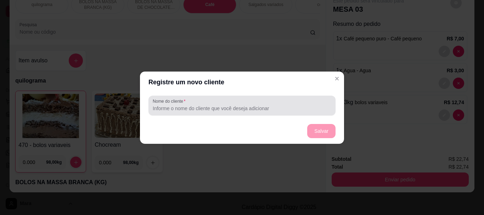
click at [282, 115] on div "Nome do cliente" at bounding box center [242, 106] width 187 height 20
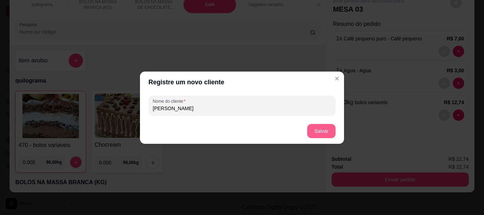
type input "[PERSON_NAME]"
click at [321, 128] on button "Salvar" at bounding box center [321, 131] width 28 height 14
click at [319, 132] on button "Salvar" at bounding box center [321, 131] width 28 height 14
click at [323, 129] on button "Salvar" at bounding box center [321, 131] width 28 height 14
click at [329, 130] on button "Salvar" at bounding box center [321, 131] width 28 height 14
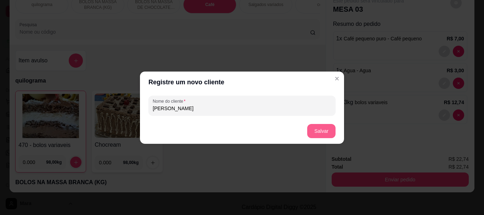
click at [317, 133] on button "Salvar" at bounding box center [321, 131] width 28 height 14
click at [320, 130] on button "Salvar" at bounding box center [321, 131] width 28 height 14
click at [320, 131] on button "Salvar" at bounding box center [322, 131] width 28 height 14
click at [316, 127] on button "Salvar" at bounding box center [322, 131] width 28 height 14
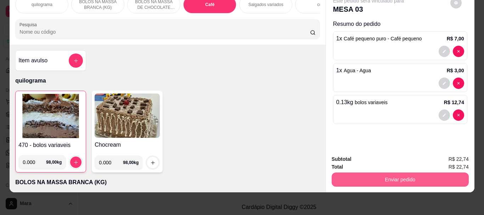
click at [389, 173] on button "Enviar pedido" at bounding box center [400, 180] width 137 height 14
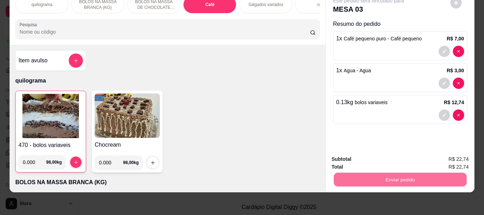
click at [391, 155] on button "Não registrar e enviar pedido" at bounding box center [377, 156] width 74 height 13
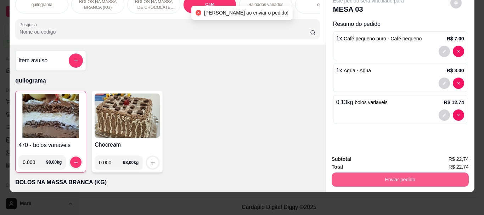
click at [370, 173] on button "Enviar pedido" at bounding box center [400, 180] width 137 height 14
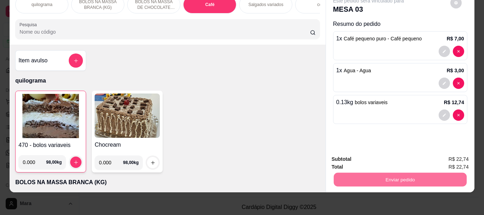
click at [370, 157] on button "Não registrar e enviar pedido" at bounding box center [377, 156] width 74 height 13
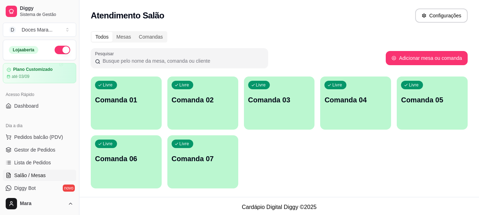
click at [127, 110] on div "Livre Comanda 01" at bounding box center [126, 99] width 71 height 45
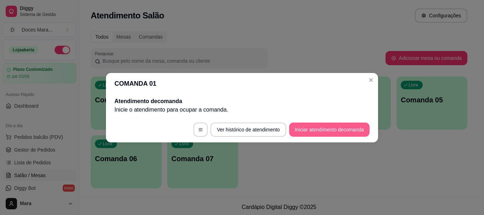
click at [317, 127] on button "Iniciar atendimento de comanda" at bounding box center [329, 130] width 80 height 14
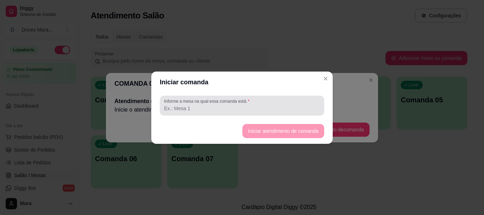
click at [294, 106] on input "Informe a mesa na qual essa comanda está." at bounding box center [242, 108] width 156 height 7
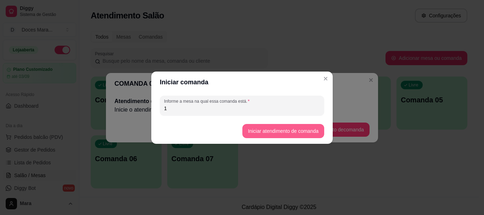
type input "1"
click at [299, 129] on button "Iniciar atendimento de comanda" at bounding box center [283, 131] width 82 height 14
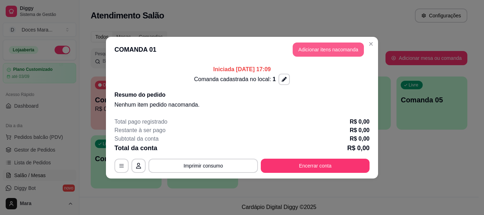
click at [338, 47] on button "Adicionar itens na comanda" at bounding box center [328, 50] width 71 height 14
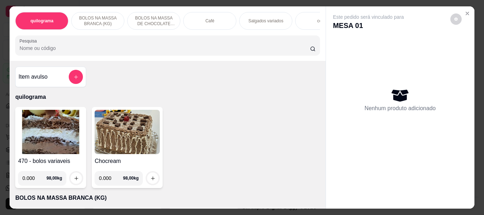
click at [51, 132] on img at bounding box center [50, 132] width 65 height 44
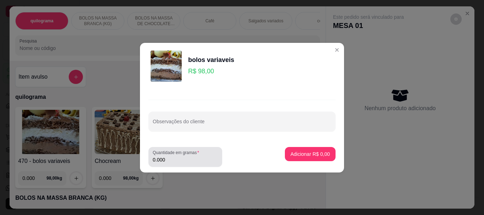
click at [183, 161] on input "0.000" at bounding box center [185, 159] width 65 height 7
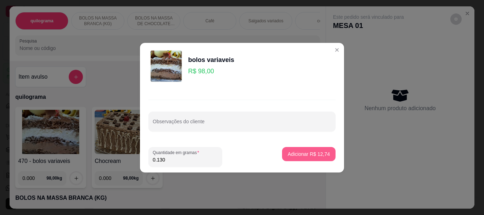
type input "0.130"
click at [298, 153] on p "Adicionar R$ 12,74" at bounding box center [309, 154] width 42 height 7
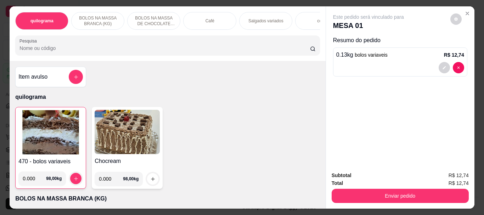
click at [231, 51] on input "Pesquisa" at bounding box center [164, 48] width 291 height 7
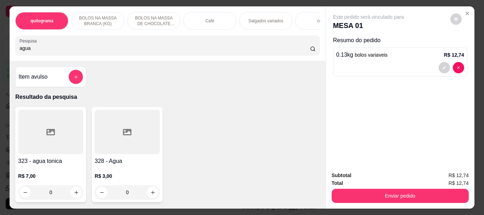
type input "agua"
click at [122, 154] on div at bounding box center [127, 132] width 65 height 44
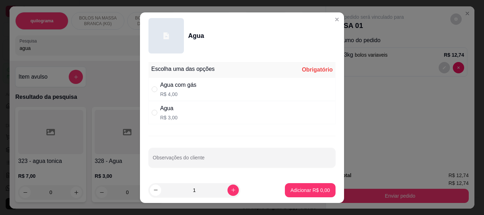
click at [160, 110] on div "Agua" at bounding box center [168, 108] width 17 height 9
radio input "true"
click at [303, 189] on p "Adicionar R$ 3,00" at bounding box center [310, 190] width 38 height 7
type input "1"
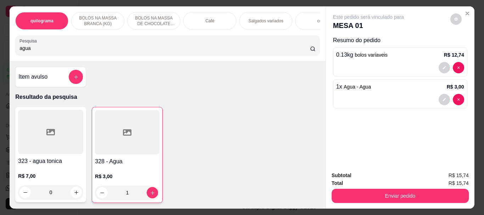
click at [208, 19] on p "Café" at bounding box center [210, 21] width 9 height 6
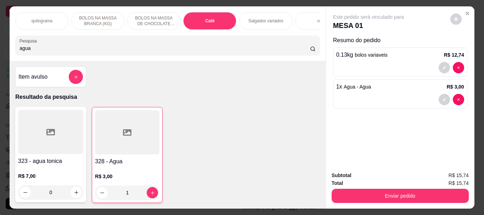
scroll to position [19, 0]
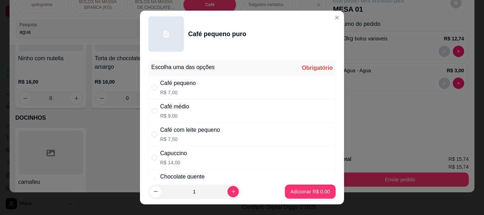
click at [181, 90] on p "R$ 7,00" at bounding box center [178, 92] width 36 height 7
radio input "true"
click at [291, 188] on button "Adicionar R$ 7,00" at bounding box center [310, 192] width 51 height 14
type input "1"
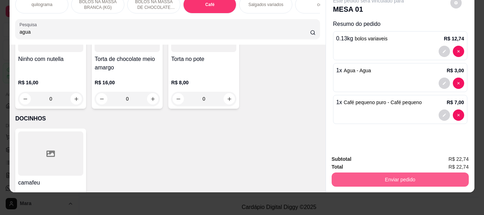
click at [361, 173] on button "Enviar pedido" at bounding box center [400, 180] width 137 height 14
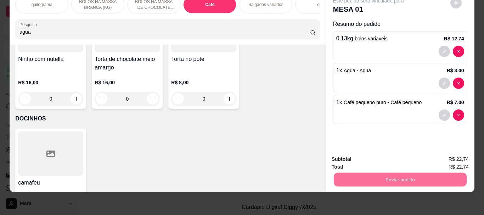
click at [369, 153] on button "Não registrar e enviar pedido" at bounding box center [377, 156] width 74 height 13
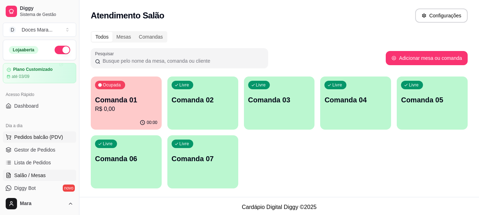
click at [23, 137] on span "Pedidos balcão (PDV)" at bounding box center [38, 137] width 49 height 7
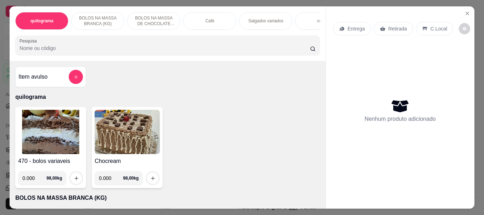
click at [28, 137] on img at bounding box center [50, 132] width 65 height 44
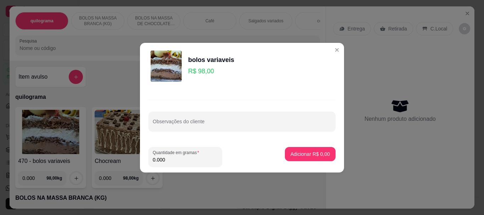
click at [173, 157] on input "0.000" at bounding box center [185, 159] width 65 height 7
type input "0.110"
click at [290, 155] on p "Adicionar R$ 10,78" at bounding box center [309, 154] width 41 height 7
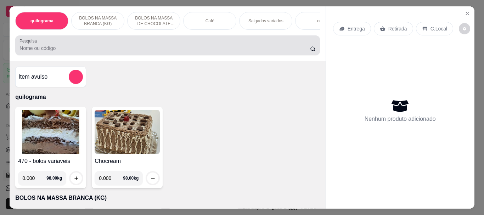
click at [29, 51] on input "Pesquisa" at bounding box center [164, 48] width 291 height 7
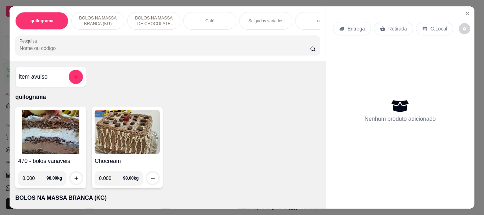
select select "ALL"
select select "0"
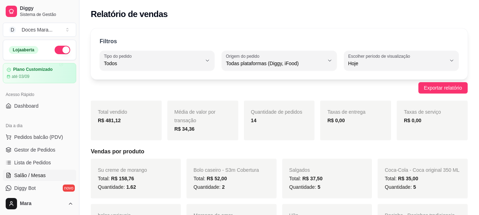
click at [40, 177] on span "Salão / Mesas" at bounding box center [30, 175] width 32 height 7
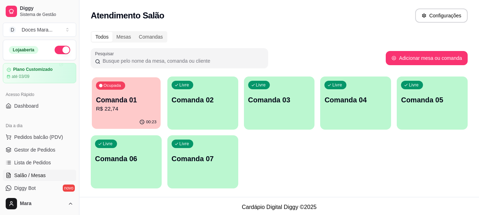
click at [121, 119] on div "00:23" at bounding box center [126, 122] width 69 height 13
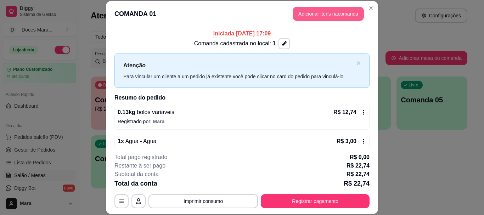
click at [315, 12] on button "Adicionar itens na comanda" at bounding box center [328, 14] width 71 height 14
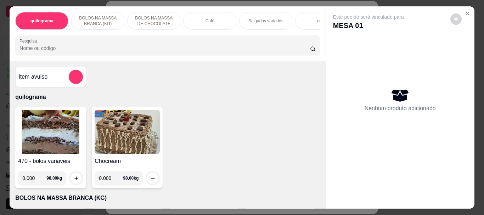
click at [65, 123] on img at bounding box center [50, 132] width 65 height 44
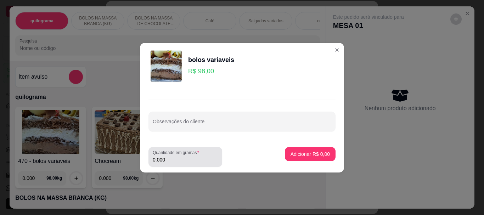
click at [178, 156] on div "0.000" at bounding box center [185, 157] width 65 height 14
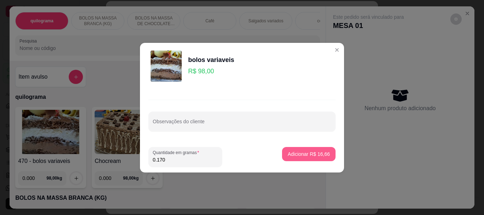
type input "0.170"
click at [305, 150] on button "Adicionar R$ 16,66" at bounding box center [309, 154] width 52 height 14
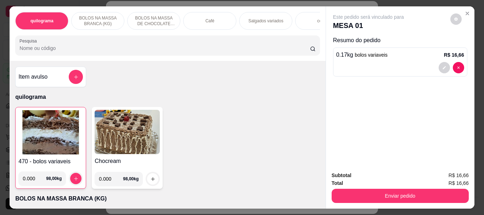
click at [200, 19] on div "Café" at bounding box center [209, 21] width 53 height 18
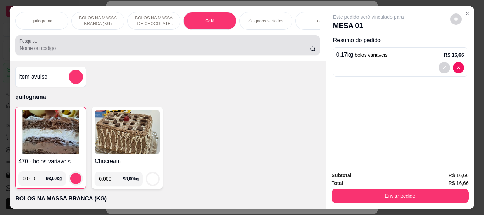
scroll to position [19, 0]
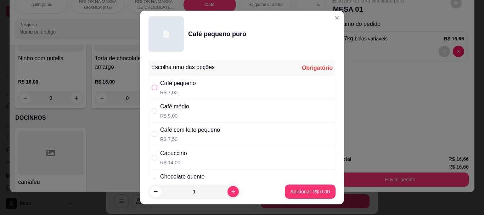
click at [154, 86] on input "" at bounding box center [155, 88] width 6 height 6
radio input "true"
click at [292, 196] on button "Adicionar R$ 7,00" at bounding box center [310, 192] width 49 height 14
type input "1"
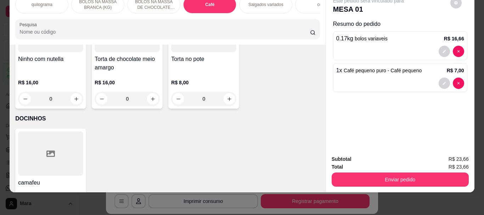
scroll to position [0, 0]
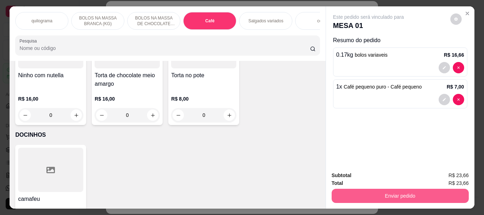
click at [402, 193] on button "Enviar pedido" at bounding box center [400, 196] width 137 height 14
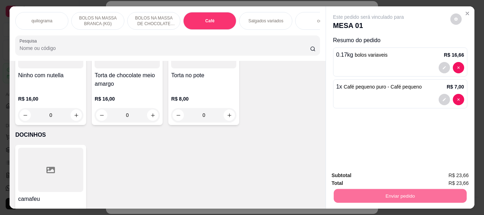
click at [391, 177] on button "Não registrar e enviar pedido" at bounding box center [377, 175] width 72 height 13
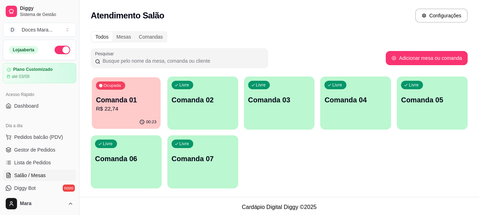
click at [141, 110] on p "R$ 22,74" at bounding box center [126, 109] width 61 height 8
click at [42, 136] on span "Pedidos balcão (PDV)" at bounding box center [38, 137] width 49 height 7
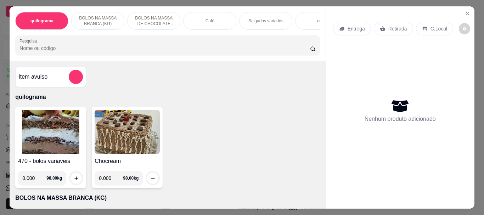
click at [224, 16] on div "Café" at bounding box center [209, 21] width 53 height 18
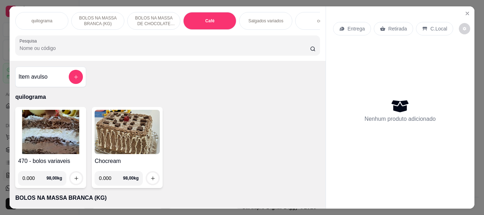
scroll to position [19, 0]
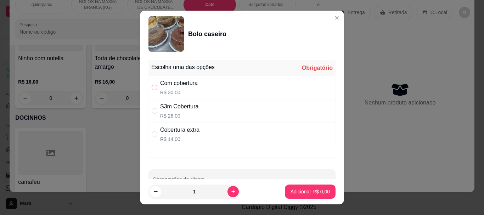
click at [152, 87] on input "" at bounding box center [155, 88] width 6 height 6
radio input "true"
click at [288, 190] on p "Adicionar R$ 30,00" at bounding box center [309, 191] width 42 height 7
type input "1"
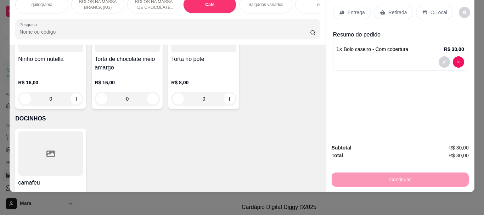
click at [32, 33] on input "Pesquisa" at bounding box center [164, 31] width 291 height 7
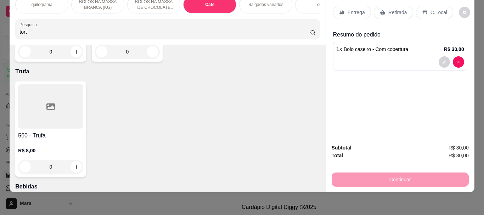
scroll to position [2845, 0]
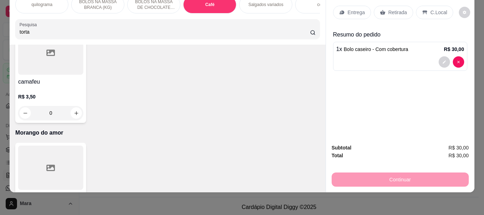
type input "torta"
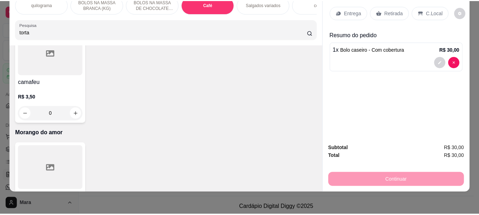
scroll to position [0, 0]
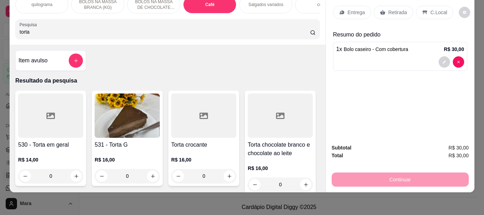
click at [107, 130] on img at bounding box center [127, 116] width 65 height 44
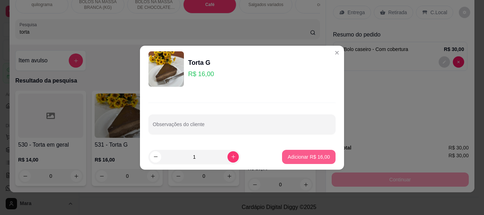
click at [293, 156] on p "Adicionar R$ 16,00" at bounding box center [309, 156] width 42 height 7
type input "1"
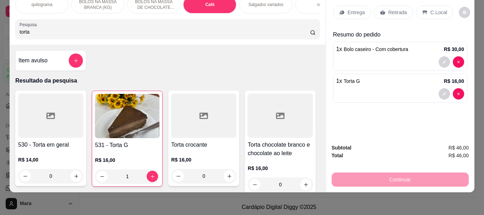
click at [390, 9] on p "Retirada" at bounding box center [397, 12] width 19 height 7
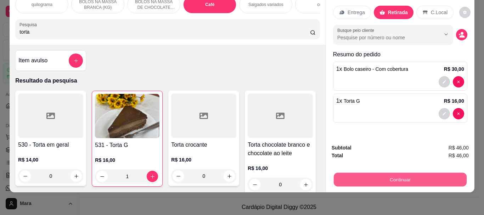
click at [392, 173] on button "Continuar" at bounding box center [400, 180] width 133 height 14
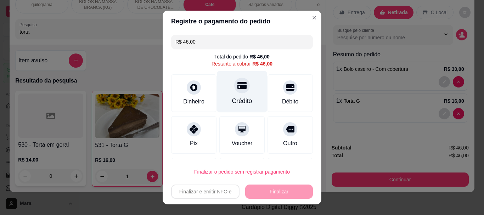
click at [236, 95] on div "Crédito" at bounding box center [242, 91] width 50 height 41
type input "R$ 0,00"
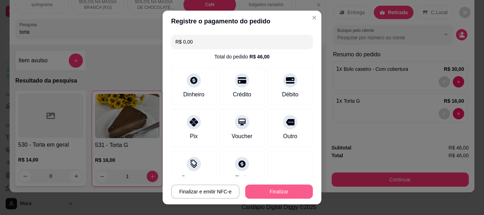
click at [269, 192] on button "Finalizar" at bounding box center [279, 192] width 68 height 14
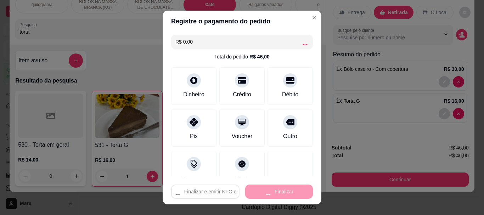
type input "0"
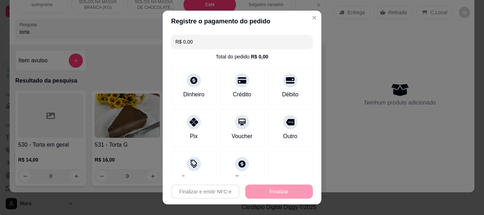
type input "-R$ 46,00"
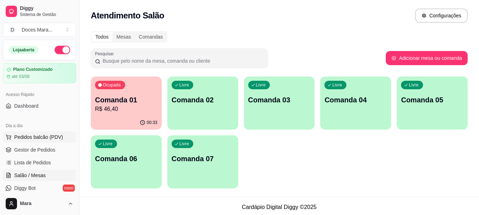
click at [23, 138] on span "Pedidos balcão (PDV)" at bounding box center [38, 137] width 49 height 7
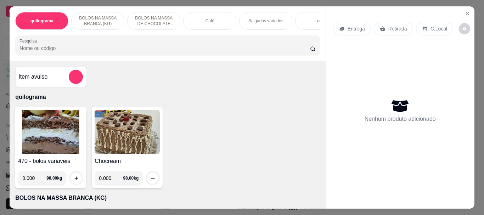
click at [30, 131] on img at bounding box center [50, 132] width 65 height 44
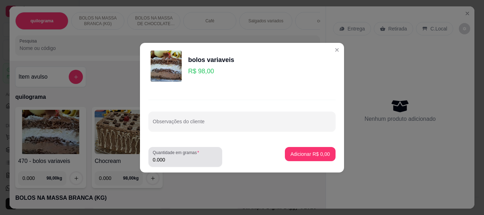
click at [176, 158] on input "0.000" at bounding box center [185, 159] width 65 height 7
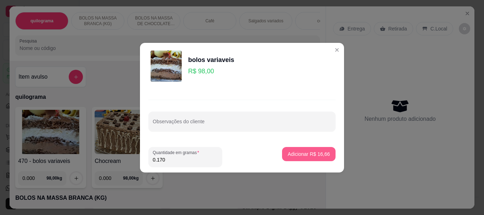
type input "0.170"
click at [316, 155] on p "Adicionar R$ 16,66" at bounding box center [309, 154] width 41 height 7
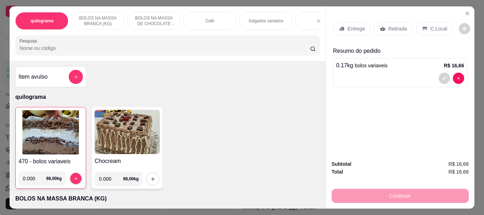
click at [391, 26] on p "Retirada" at bounding box center [397, 28] width 19 height 7
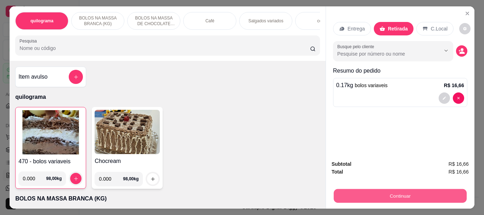
click at [409, 193] on button "Continuar" at bounding box center [400, 196] width 133 height 14
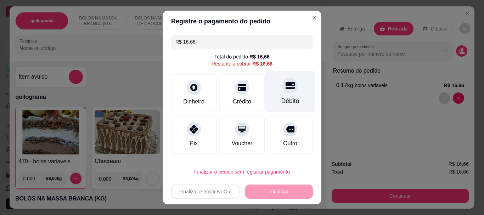
click at [281, 99] on div "Débito" at bounding box center [290, 101] width 18 height 9
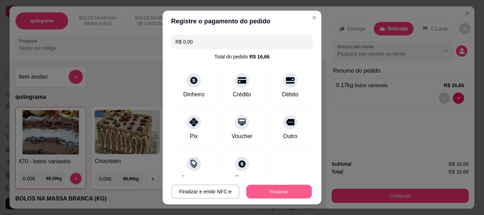
click at [268, 193] on button "Finalizar" at bounding box center [279, 192] width 66 height 14
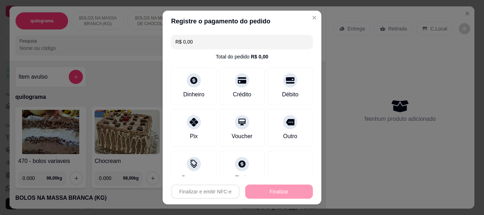
type input "-R$ 16,66"
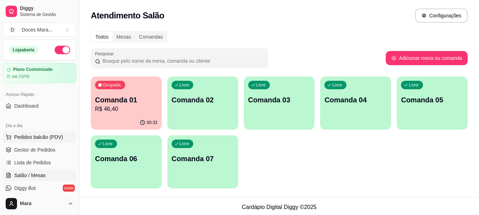
click at [44, 135] on span "Pedidos balcão (PDV)" at bounding box center [38, 137] width 49 height 7
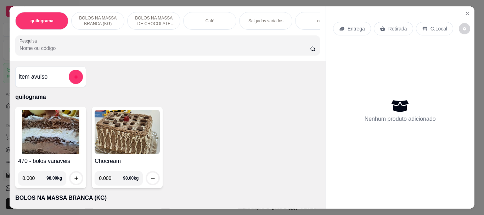
select select "ALL"
select select "0"
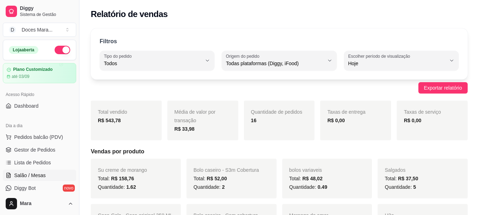
click at [32, 176] on span "Salão / Mesas" at bounding box center [30, 175] width 32 height 7
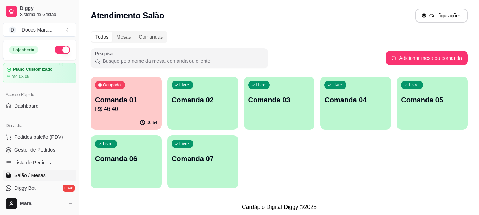
click at [114, 106] on p "R$ 46,40" at bounding box center [126, 109] width 62 height 9
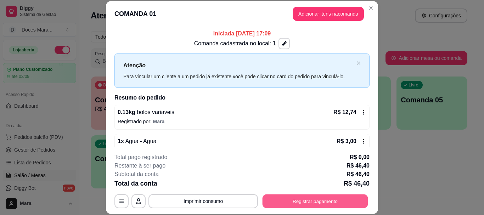
click at [298, 201] on button "Registrar pagamento" at bounding box center [316, 202] width 106 height 14
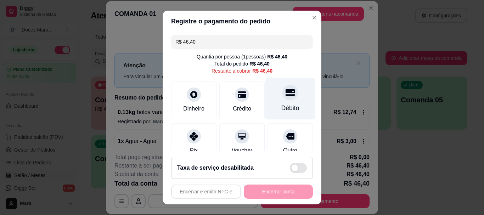
click at [271, 101] on div "Débito" at bounding box center [290, 98] width 50 height 41
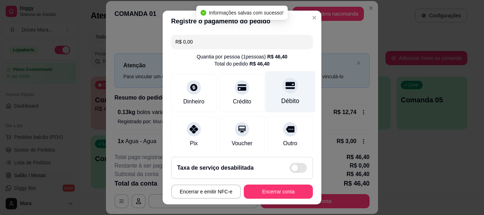
type input "R$ 0,00"
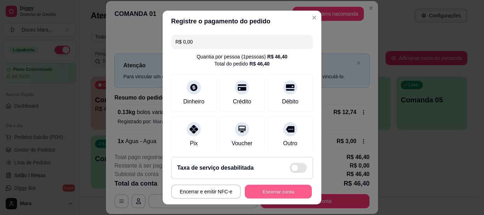
click at [272, 189] on button "Encerrar conta" at bounding box center [278, 192] width 67 height 14
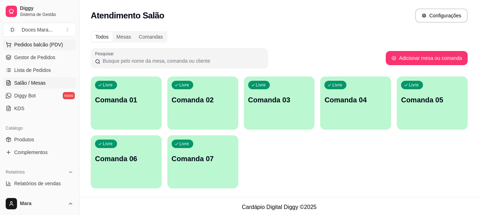
scroll to position [106, 0]
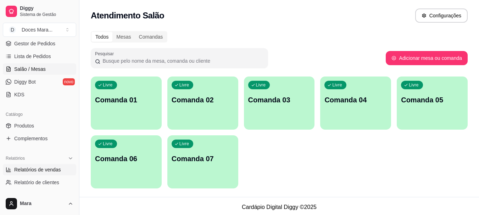
click at [40, 170] on span "Relatórios de vendas" at bounding box center [37, 169] width 47 height 7
select select "ALL"
select select "0"
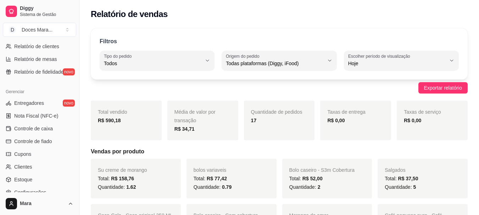
scroll to position [248, 0]
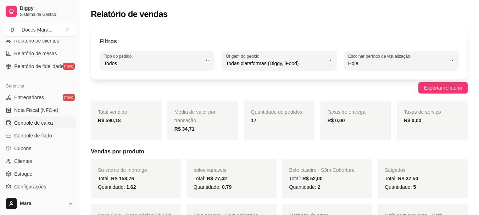
click at [38, 126] on span "Controle de caixa" at bounding box center [33, 122] width 39 height 7
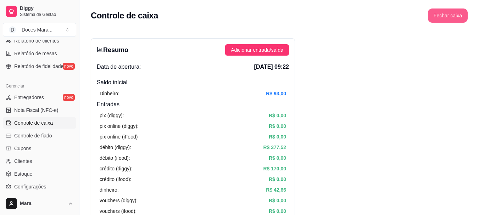
click at [442, 17] on button "Fechar caixa" at bounding box center [448, 16] width 40 height 14
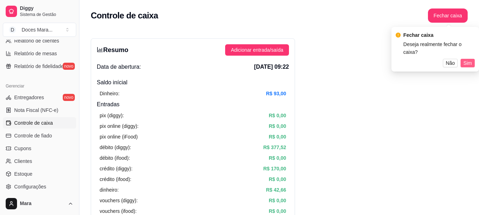
click at [471, 59] on span "Sim" at bounding box center [467, 63] width 9 height 8
